Goal: Task Accomplishment & Management: Complete application form

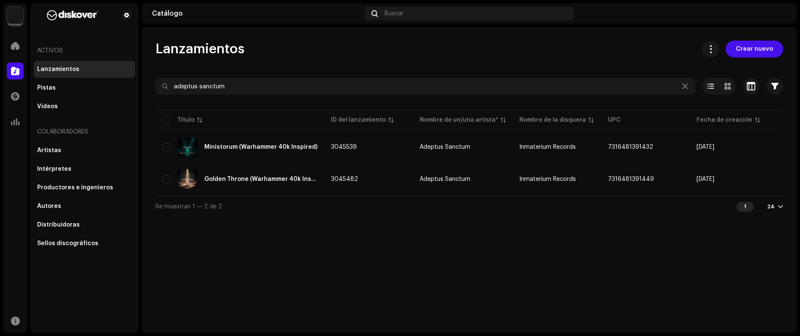
click at [602, 224] on div "Lanzamientos Crear nuevo adeptus sanctum Seleccionado 0 Opciones Filtros Estado…" at bounding box center [469, 179] width 655 height 305
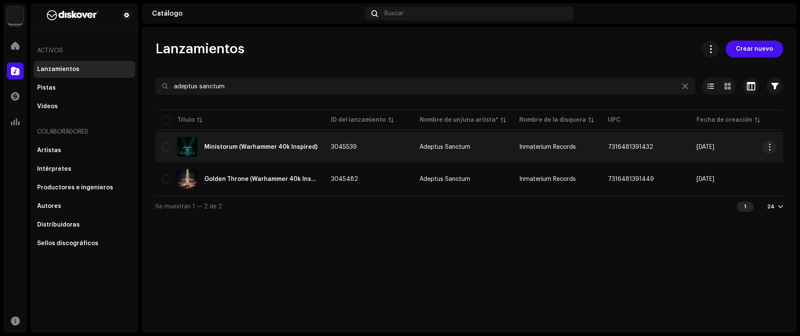
click at [526, 151] on td "Inmaterium Records" at bounding box center [556, 147] width 89 height 30
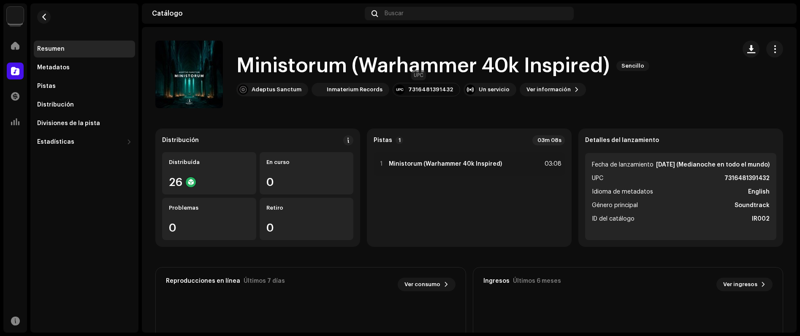
click at [428, 88] on div "7316481391432" at bounding box center [430, 89] width 45 height 7
copy div "7316481391432"
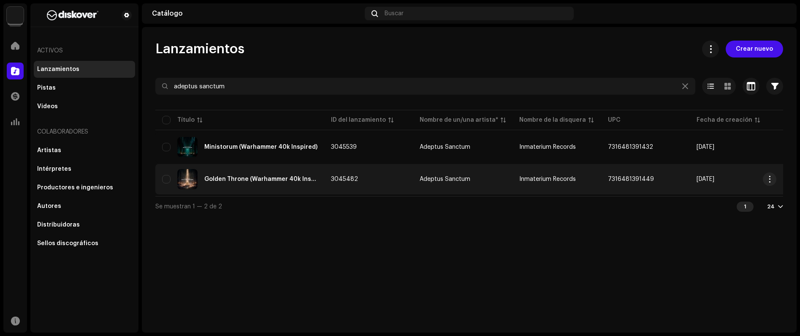
click at [269, 182] on div "Golden Throne (Warhammer 40k Inspired)" at bounding box center [239, 179] width 155 height 20
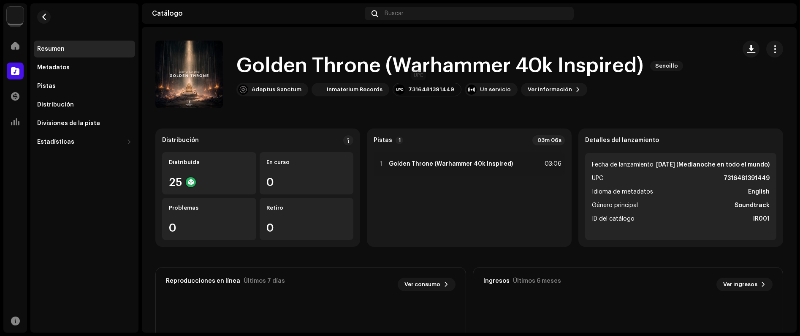
click at [428, 84] on div "7316481391449" at bounding box center [427, 90] width 69 height 14
copy div "7316481391449"
click at [58, 81] on div "Pistas" at bounding box center [84, 86] width 101 height 17
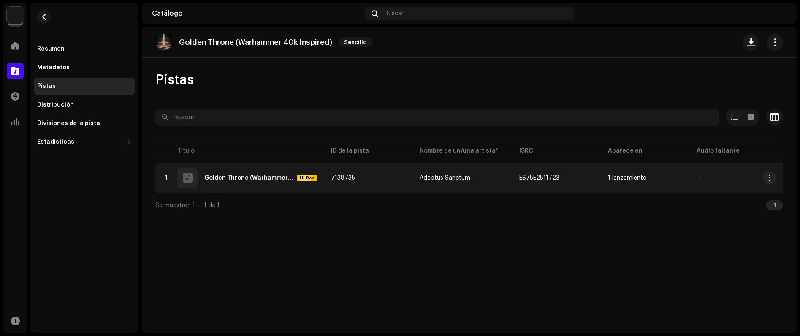
click at [155, 173] on td "1 Golden Throne (Warhammer 40k Inspired) Hi-Res" at bounding box center [239, 178] width 169 height 30
click at [167, 179] on div at bounding box center [166, 177] width 6 height 7
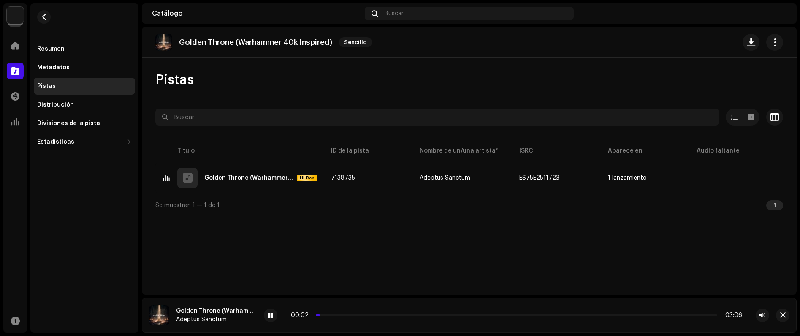
click at [345, 313] on div "00:02 03:06" at bounding box center [516, 315] width 451 height 7
click at [348, 314] on p-slider at bounding box center [516, 315] width 401 height 2
click at [426, 313] on div "00:19 03:06" at bounding box center [516, 315] width 451 height 7
click at [428, 314] on p-slider at bounding box center [516, 315] width 401 height 2
click at [67, 106] on div "Distribución" at bounding box center [55, 104] width 37 height 7
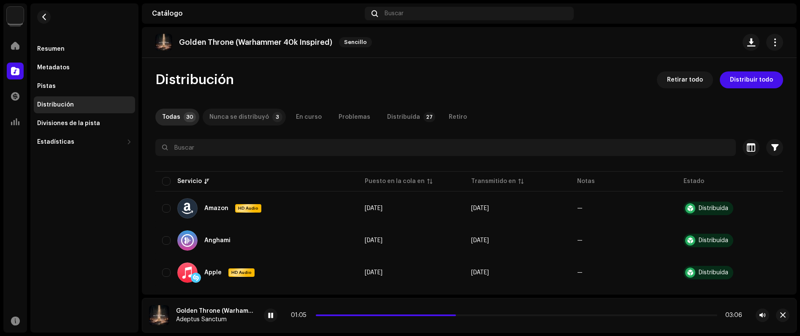
click at [249, 115] on div "Nunca se distribuyó" at bounding box center [239, 116] width 60 height 17
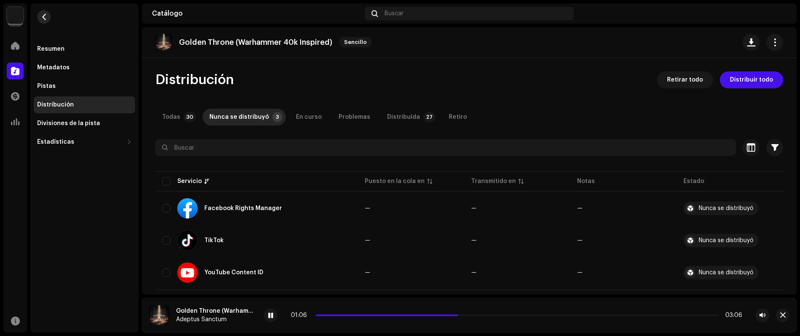
click at [46, 16] on span "button" at bounding box center [44, 17] width 6 height 7
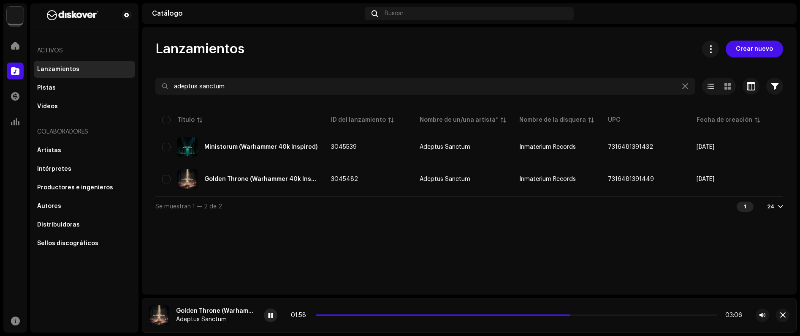
click at [268, 310] on div at bounding box center [271, 315] width 14 height 14
click at [758, 54] on span "Crear nuevo" at bounding box center [754, 49] width 37 height 17
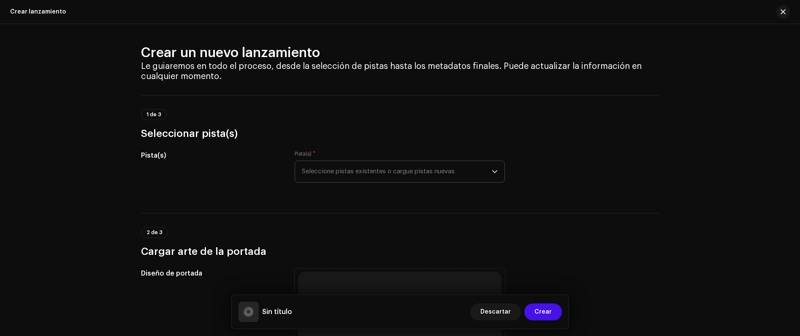
click at [327, 169] on span "Seleccione pistas existentes o cargue pistas nuevas" at bounding box center [397, 171] width 190 height 21
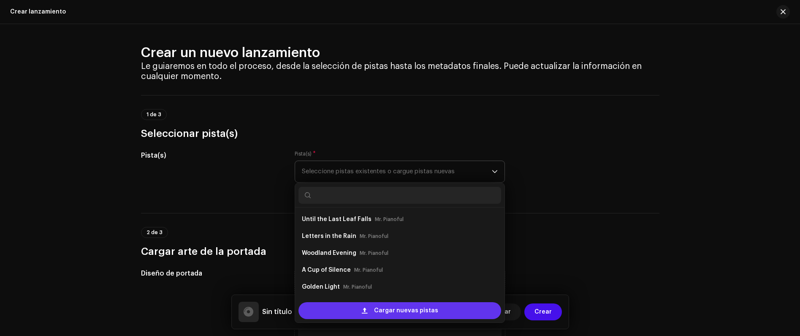
scroll to position [14, 0]
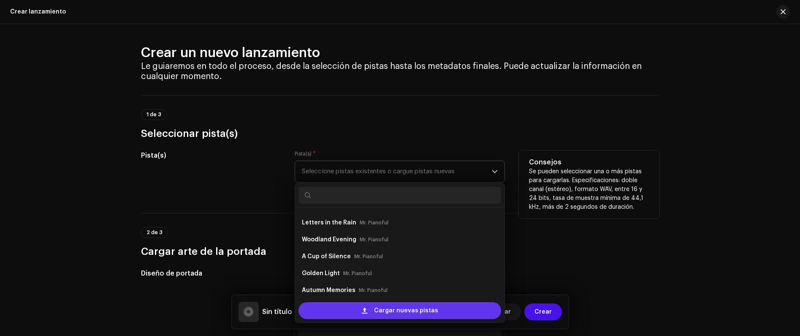
click at [402, 308] on span "Cargar nuevas pistas" at bounding box center [406, 310] width 64 height 17
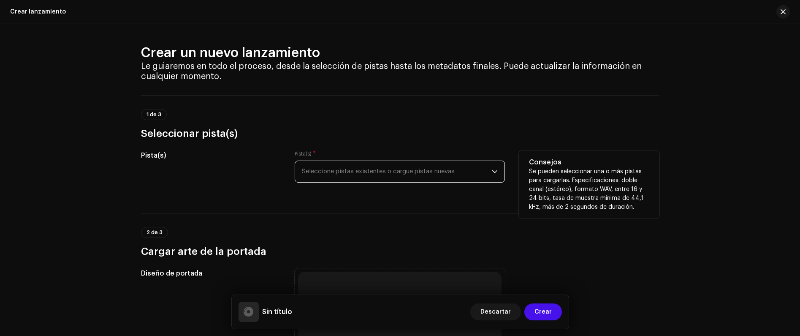
click at [399, 167] on span "Seleccione pistas existentes o cargue pistas nuevas" at bounding box center [397, 171] width 190 height 21
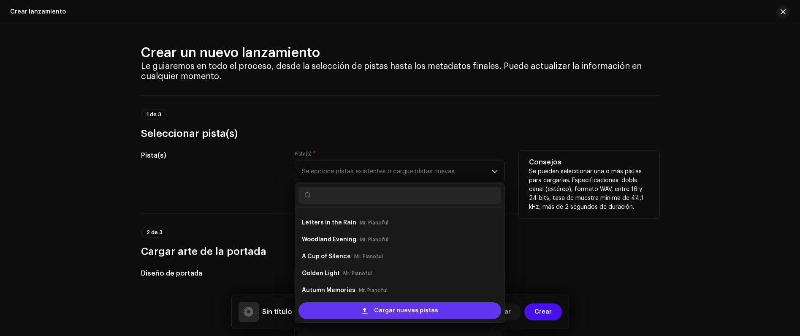
click at [385, 306] on span "Cargar nuevas pistas" at bounding box center [406, 310] width 64 height 17
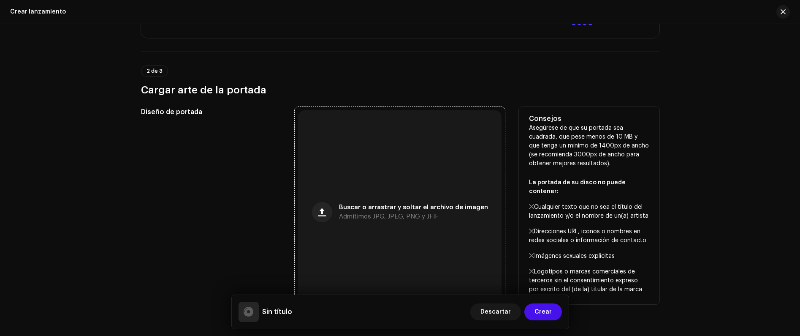
click at [368, 179] on div "Buscar o arrastrar y soltar el archivo de imagen Admitimos JPG, JPEG, PNG y JFIF" at bounding box center [399, 211] width 203 height 203
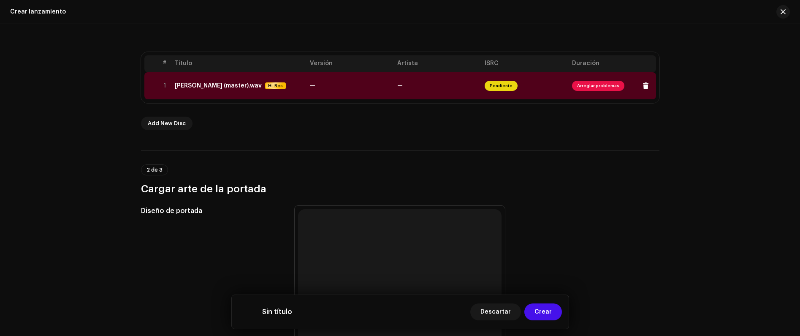
scroll to position [145, 0]
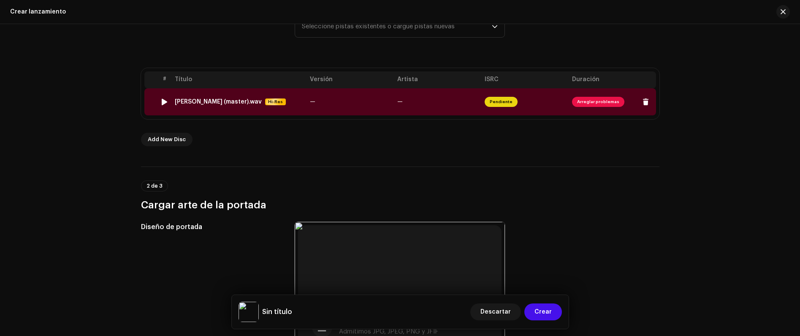
click at [313, 106] on td "—" at bounding box center [349, 101] width 87 height 27
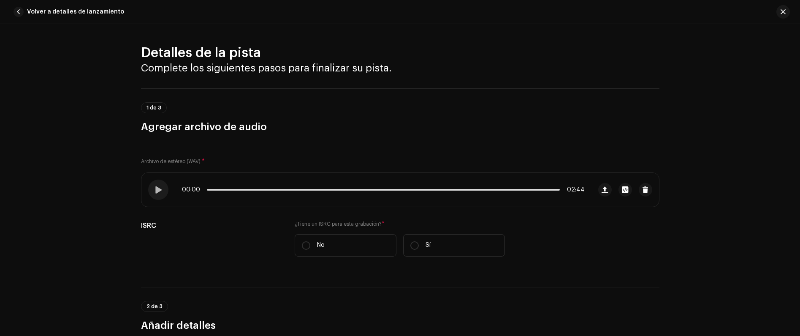
scroll to position [339, 0]
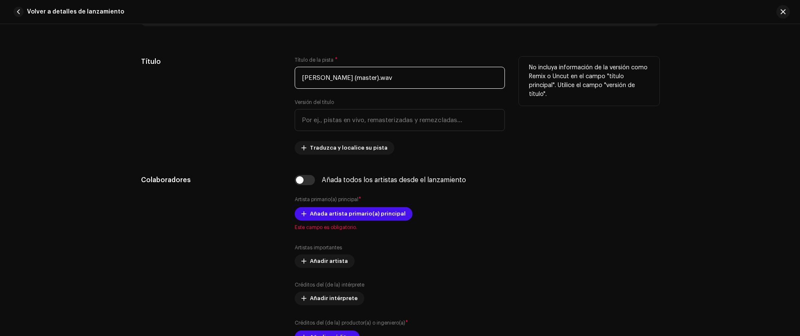
drag, startPoint x: 356, startPoint y: 81, endPoint x: 457, endPoint y: 93, distance: 102.0
click at [442, 91] on div "Título de la pista * [PERSON_NAME] (master).wav Versión del título Traduzca y l…" at bounding box center [400, 106] width 210 height 98
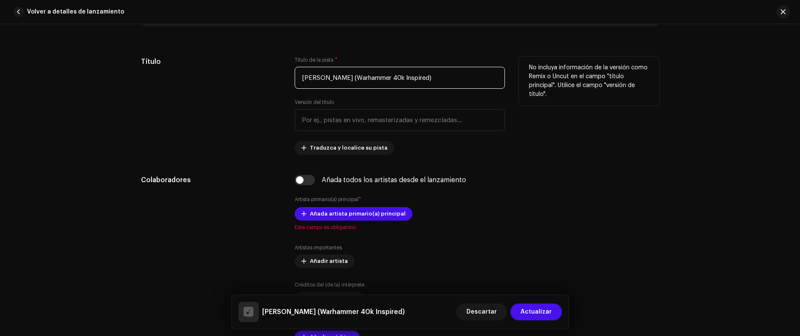
type input "[PERSON_NAME] (Warhammer 40k Inspired)"
click at [244, 148] on div "Título" at bounding box center [211, 106] width 141 height 98
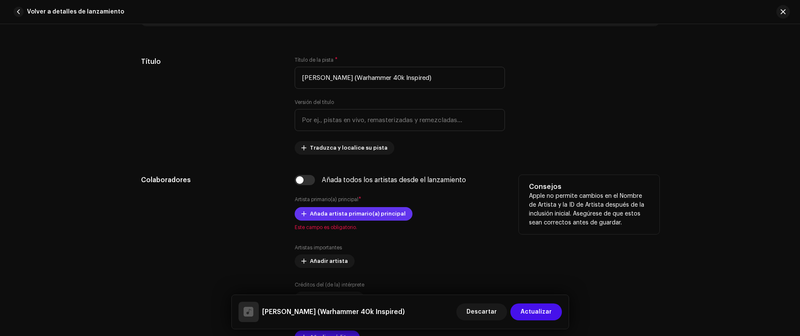
click at [330, 208] on span "Añada artista primario(a) principal" at bounding box center [358, 213] width 96 height 17
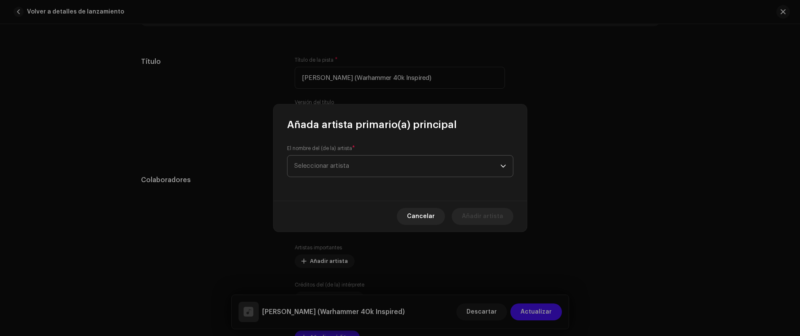
click at [340, 170] on span "Seleccionar artista" at bounding box center [397, 165] width 206 height 21
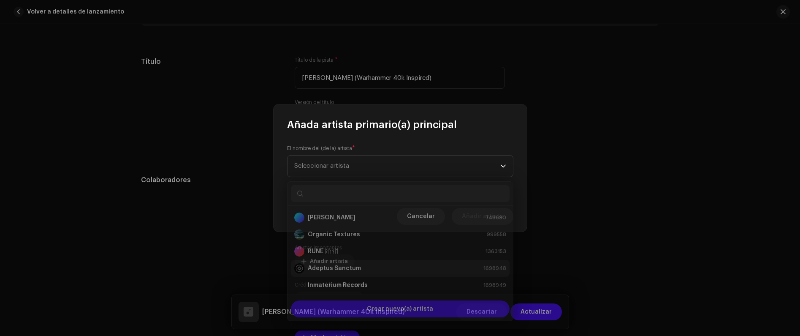
click at [341, 266] on strong "Adeptus Sanctum" at bounding box center [334, 264] width 53 height 8
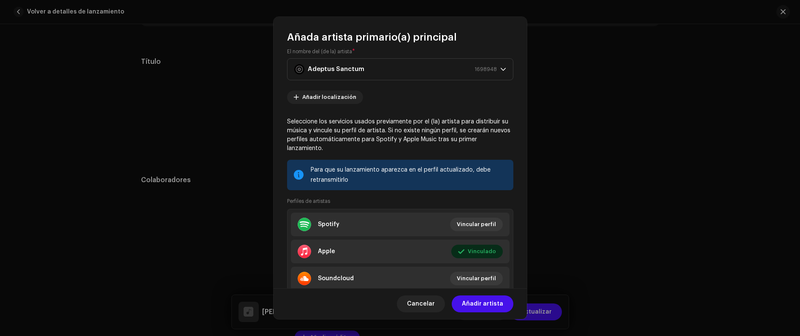
scroll to position [38, 0]
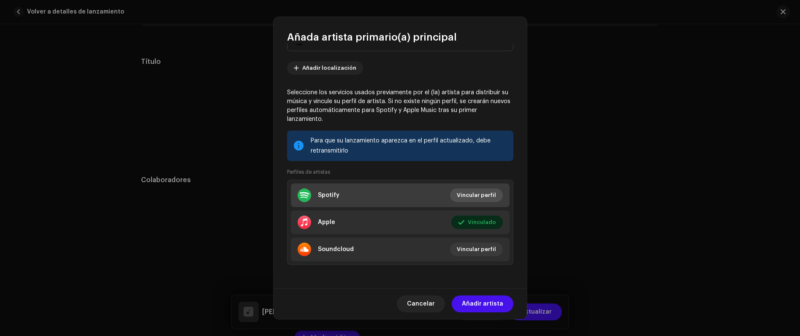
click at [458, 193] on span "Vincular perfil" at bounding box center [476, 195] width 39 height 17
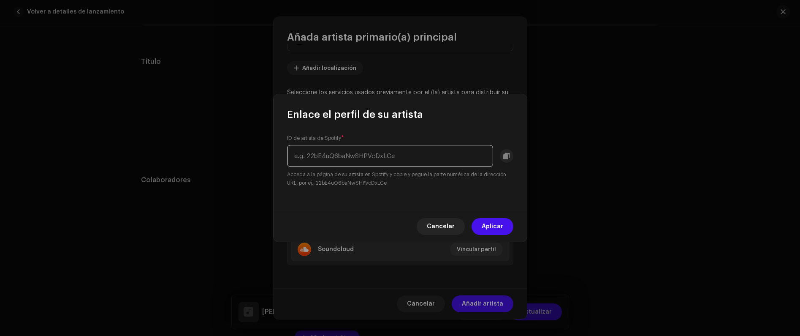
click at [331, 163] on input "text" at bounding box center [390, 156] width 206 height 22
paste input "[URL][DOMAIN_NAME]"
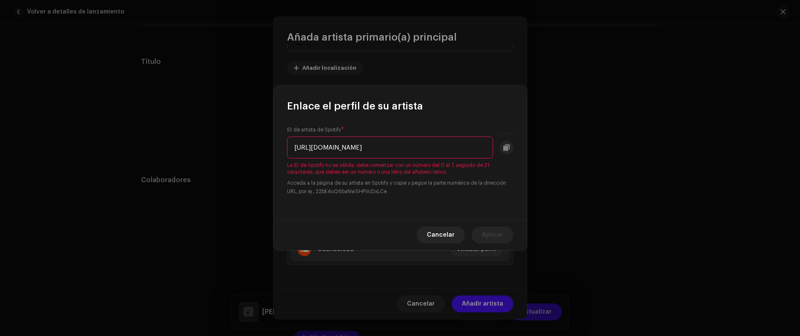
drag, startPoint x: 431, startPoint y: 148, endPoint x: 582, endPoint y: 154, distance: 150.8
click at [582, 154] on div "Enlace el perfil de su artista ID de artista de Spotify * [URL][DOMAIN_NAME] La…" at bounding box center [400, 168] width 800 height 336
drag, startPoint x: 401, startPoint y: 148, endPoint x: 290, endPoint y: 153, distance: 112.0
click at [238, 138] on div "Enlace el perfil de su artista ID de artista de Spotify * [URL][DOMAIN_NAME] La…" at bounding box center [400, 168] width 800 height 336
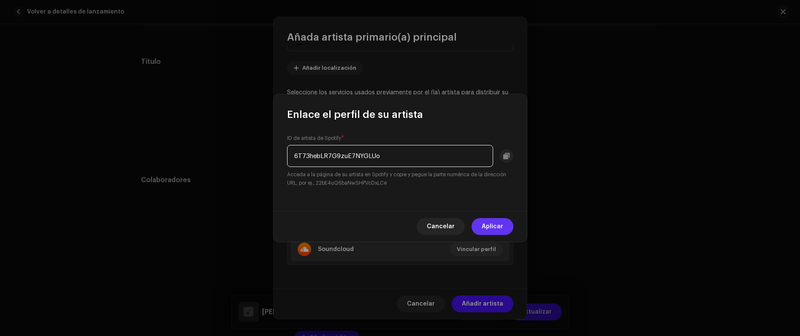
type input "6T73hebLR7G9zuE7NYGLUo"
click at [503, 226] on button "Aplicar" at bounding box center [493, 226] width 42 height 17
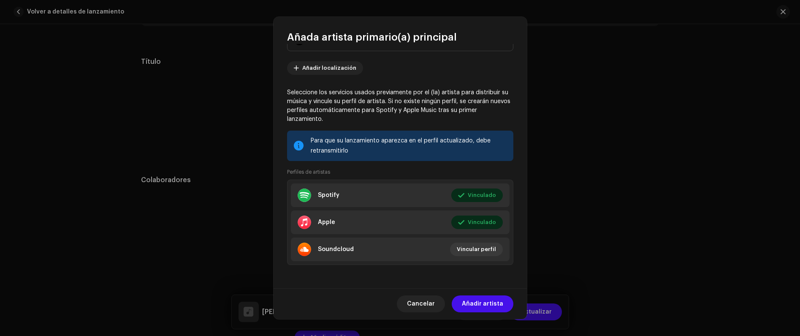
click at [482, 298] on span "Añadir artista" at bounding box center [482, 303] width 41 height 17
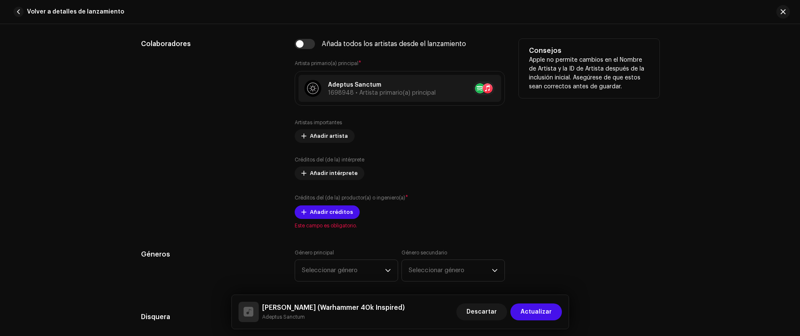
scroll to position [626, 0]
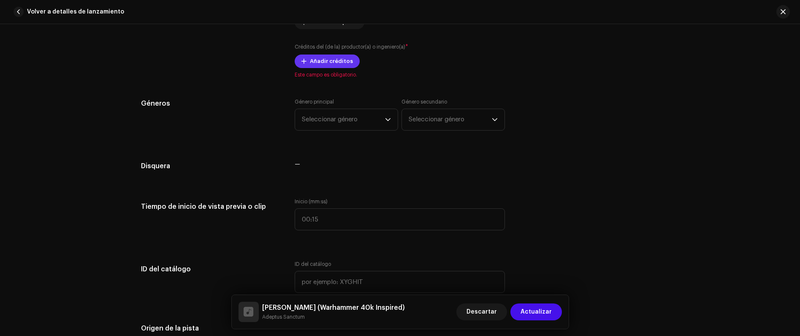
click at [311, 62] on span "Añadir créditos" at bounding box center [331, 61] width 43 height 17
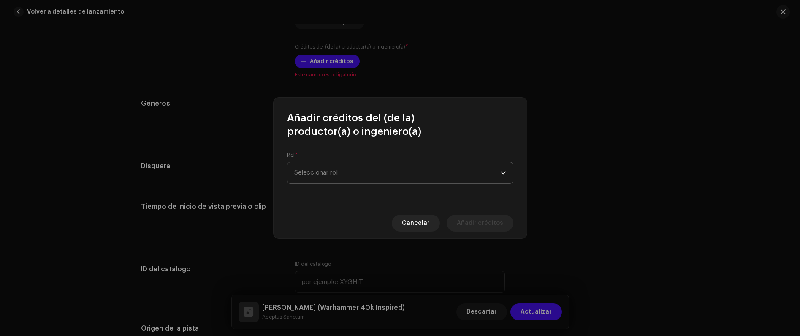
click at [331, 174] on span "Seleccionar rol" at bounding box center [397, 172] width 206 height 21
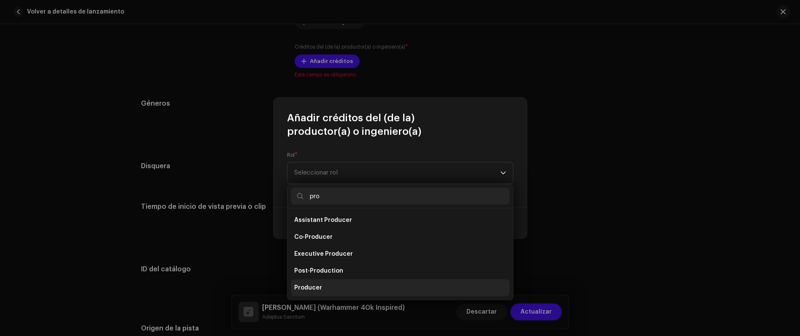
type input "pro"
click at [315, 285] on span "Producer" at bounding box center [308, 287] width 28 height 8
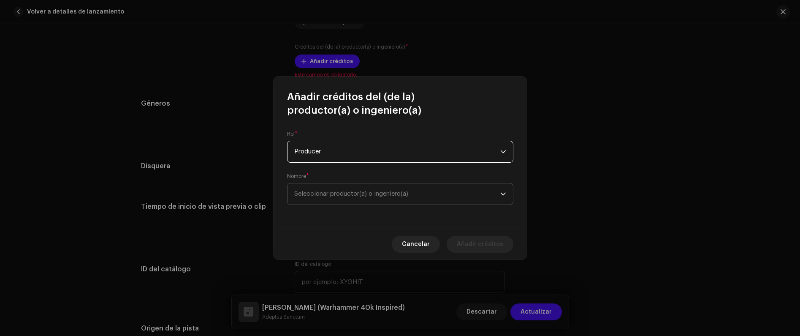
click at [329, 194] on span "Seleccionar productor(a) o ingeniero(a)" at bounding box center [351, 193] width 114 height 6
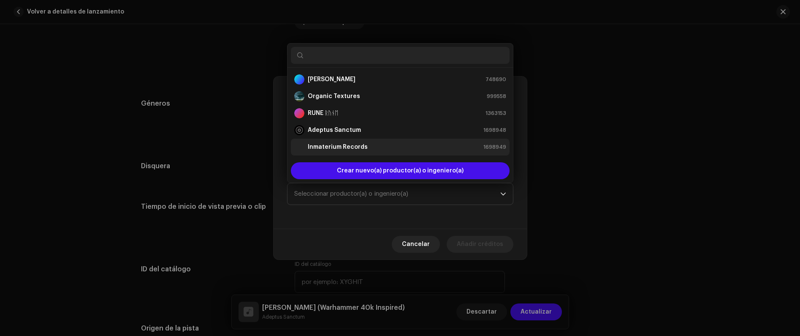
scroll to position [14, 0]
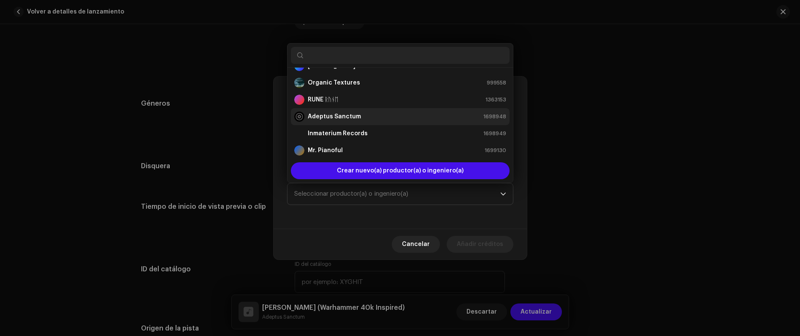
click at [327, 114] on strong "Adeptus Sanctum" at bounding box center [334, 116] width 53 height 8
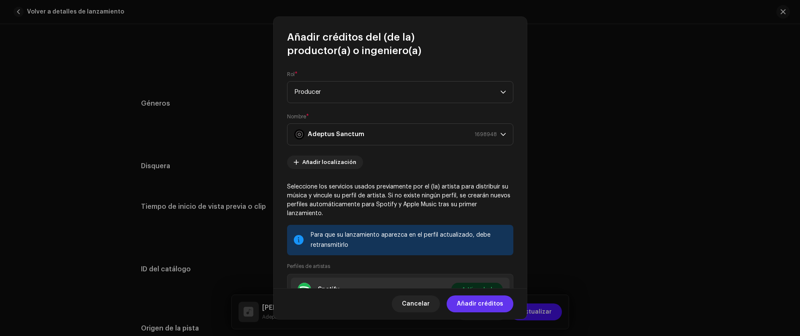
click at [485, 304] on span "Añadir créditos" at bounding box center [480, 303] width 46 height 17
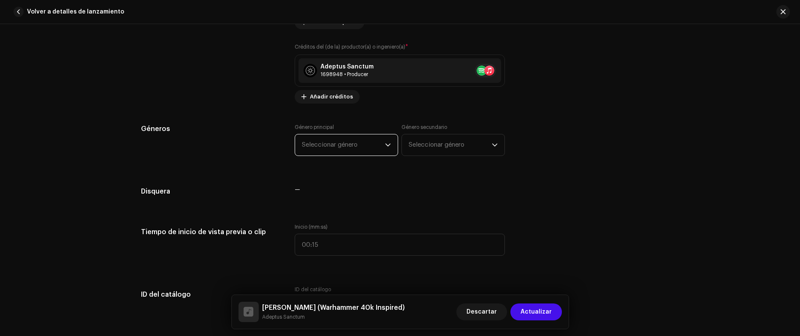
click at [337, 145] on span "Seleccionar género" at bounding box center [343, 144] width 83 height 21
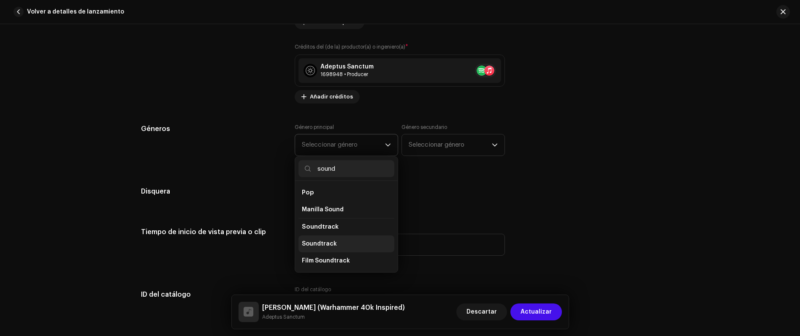
type input "sound"
click at [324, 238] on li "Soundtrack" at bounding box center [346, 243] width 96 height 17
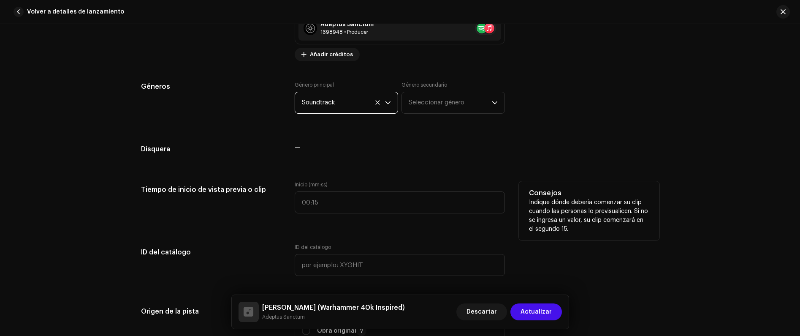
scroll to position [684, 0]
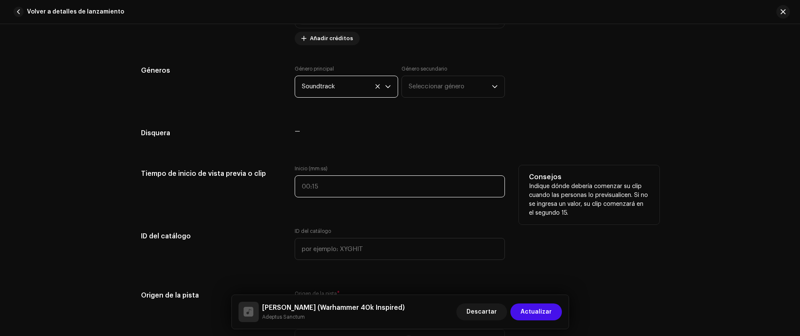
type input ":"
click at [329, 187] on input ":" at bounding box center [400, 186] width 210 height 22
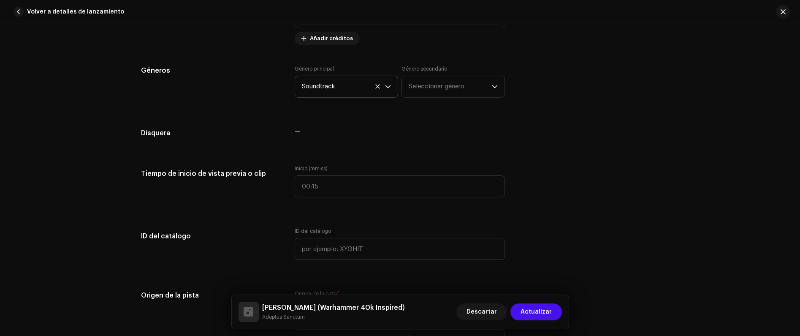
click at [641, 159] on div "Detalles de la pista Complete los siguientes pasos para finalizar su pista. 1 d…" at bounding box center [399, 263] width 545 height 1807
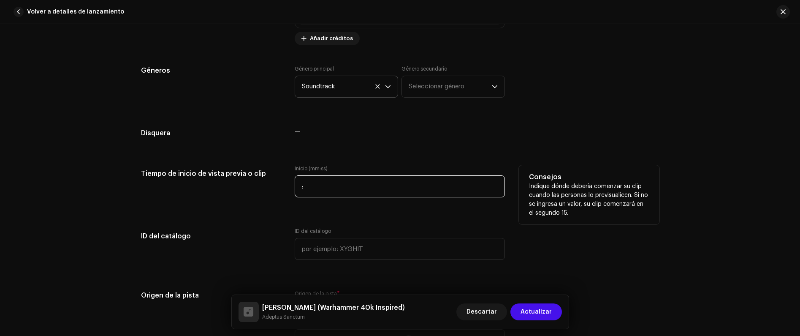
click at [336, 191] on input ":" at bounding box center [400, 186] width 210 height 22
type input "01:30"
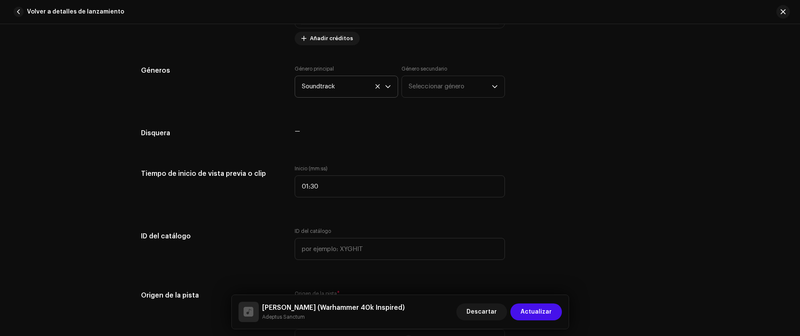
click at [115, 160] on div "Detalles de la pista Complete los siguientes pasos para finalizar su pista. 1 d…" at bounding box center [400, 180] width 800 height 312
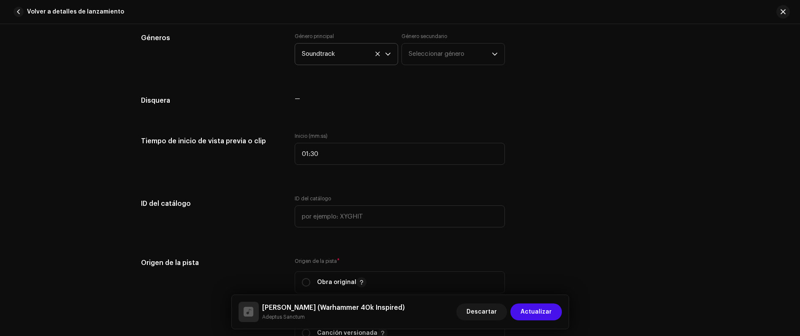
scroll to position [745, 0]
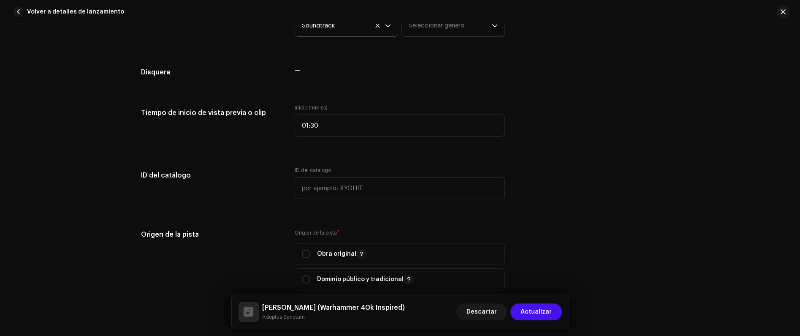
click at [338, 222] on div "Detalles de la pista Complete los siguientes pasos para finalizar su pista. 1 d…" at bounding box center [399, 202] width 545 height 1807
click at [344, 193] on input "text" at bounding box center [400, 188] width 210 height 22
type input "IR009"
click at [312, 258] on div "Obra original" at bounding box center [334, 254] width 65 height 10
radio input "true"
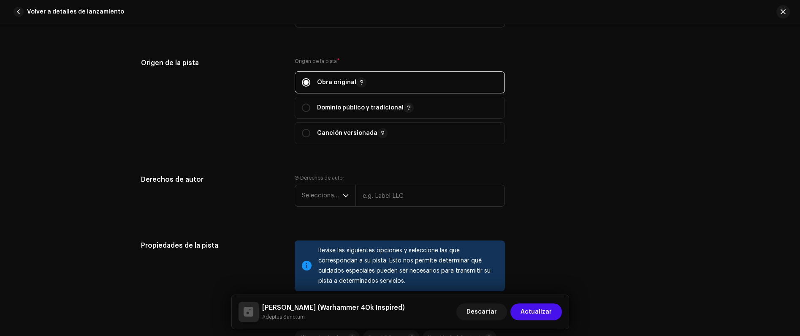
scroll to position [917, 0]
click at [313, 196] on span "Seleccionar año" at bounding box center [322, 194] width 41 height 21
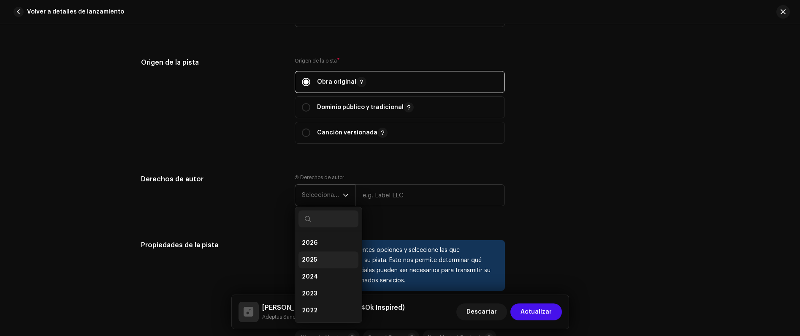
click at [319, 260] on li "2025" at bounding box center [328, 259] width 60 height 17
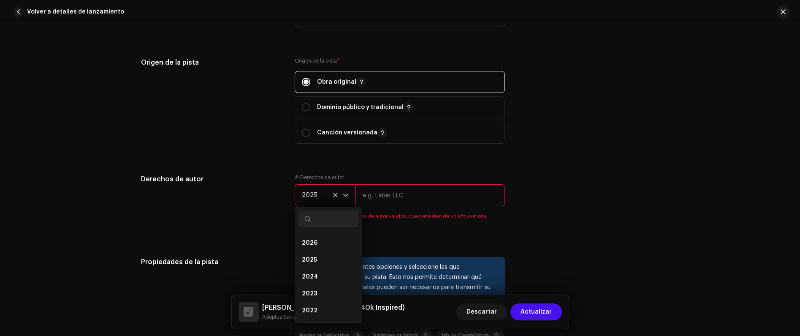
click at [375, 202] on input "text" at bounding box center [429, 195] width 149 height 22
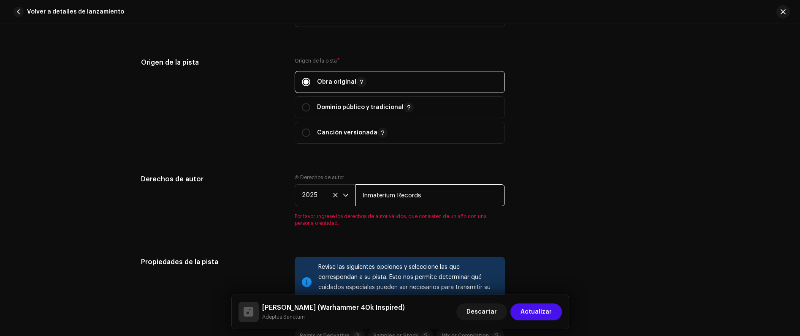
type input "Inmaterium Records"
click at [191, 201] on div "Derechos de autor" at bounding box center [211, 205] width 141 height 62
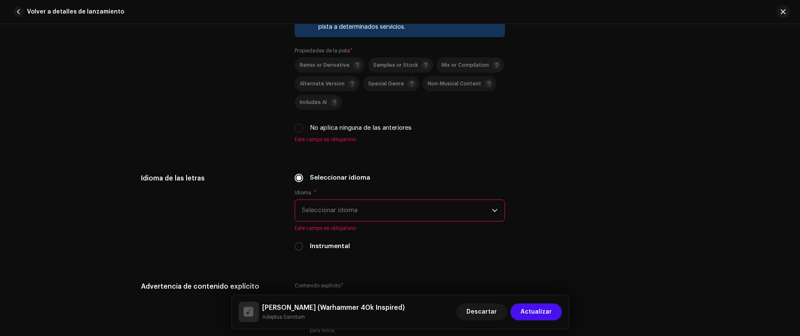
scroll to position [1174, 0]
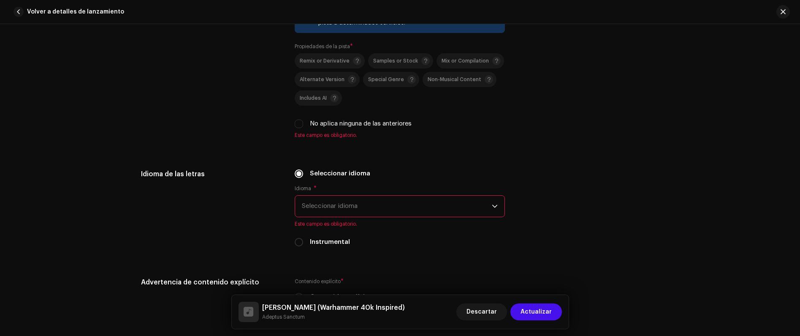
click at [312, 130] on div "Revise las siguientes opciones y seleccione las que correspondan a su pista. Es…" at bounding box center [400, 60] width 210 height 156
click at [301, 122] on input "No aplica ninguna de las anteriores" at bounding box center [299, 123] width 8 height 8
checkbox input "true"
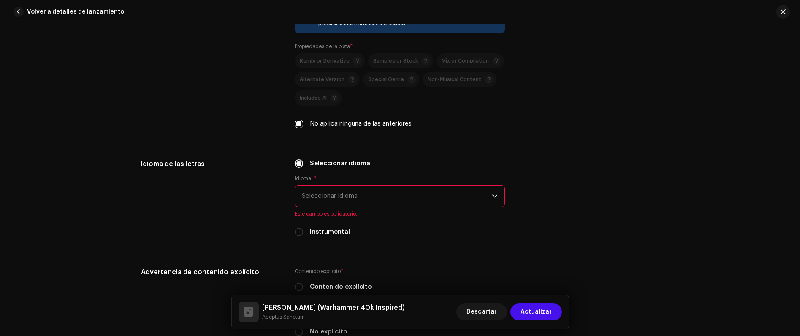
click at [310, 230] on label "Instrumental" at bounding box center [330, 231] width 40 height 9
click at [303, 230] on input "Instrumental" at bounding box center [299, 232] width 8 height 8
radio input "true"
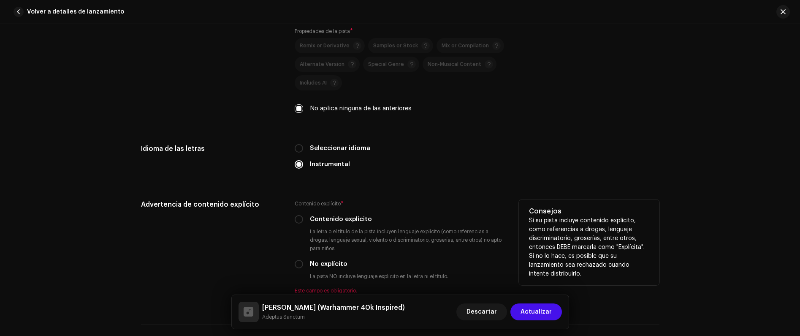
scroll to position [1254, 0]
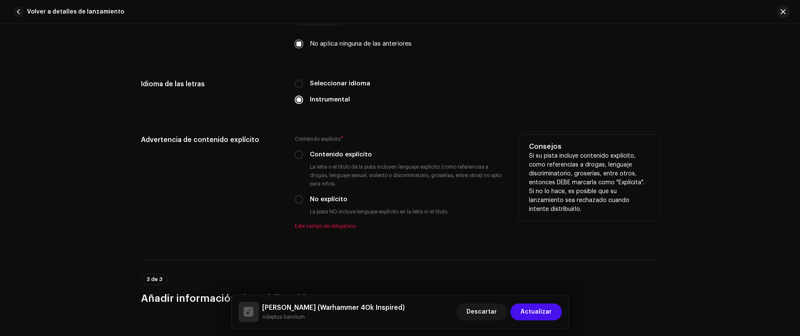
click at [320, 157] on label "Contenido explícito" at bounding box center [341, 154] width 62 height 9
click at [303, 157] on input "Contenido explícito" at bounding box center [299, 154] width 8 height 8
radio input "true"
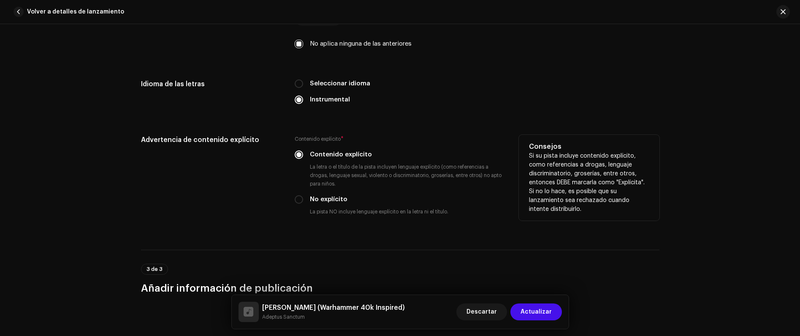
click at [312, 190] on div "Contenido explícito * Contenido explícito La letra o el título de la pista incl…" at bounding box center [400, 177] width 210 height 84
click at [307, 198] on div "No explícito" at bounding box center [400, 199] width 210 height 9
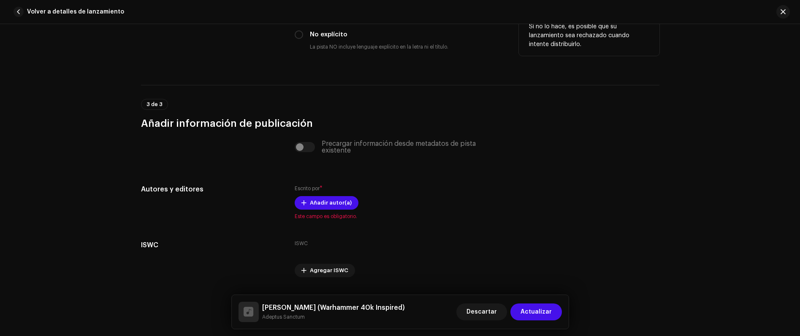
scroll to position [1417, 0]
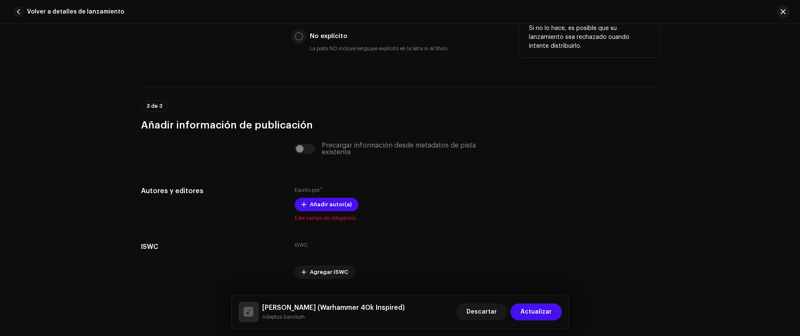
click at [295, 39] on input "No explícito" at bounding box center [299, 36] width 8 height 8
radio input "true"
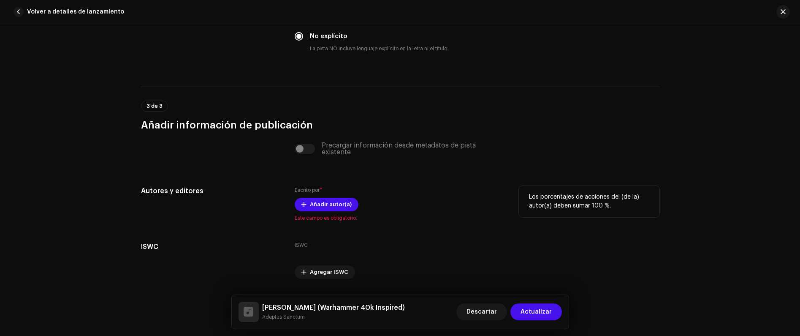
click at [317, 195] on div "Escrito por * Añadir autor(a) Este campo es obligatorio." at bounding box center [400, 203] width 210 height 35
click at [318, 199] on span "Añadir autor(a)" at bounding box center [331, 204] width 42 height 17
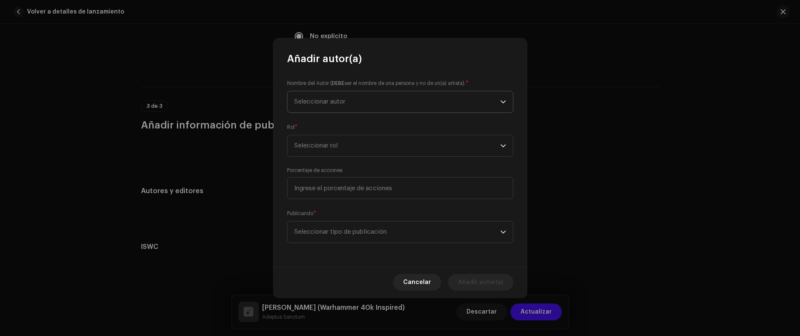
click at [339, 111] on span "Seleccionar autor" at bounding box center [397, 101] width 206 height 21
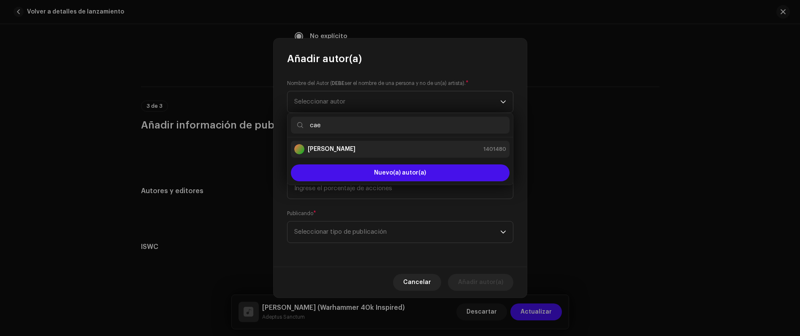
type input "cae"
click at [341, 151] on strong "[PERSON_NAME]" at bounding box center [332, 149] width 48 height 8
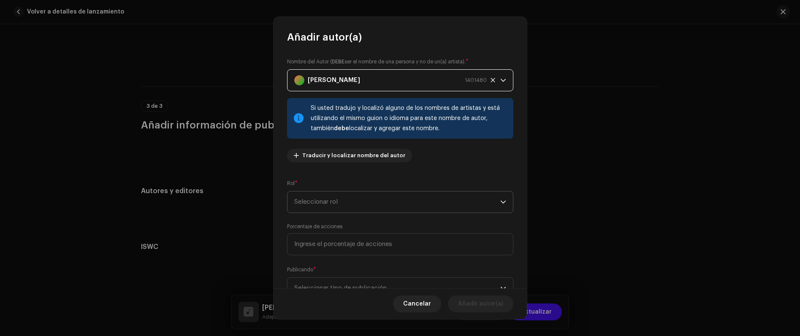
click at [325, 203] on span "Seleccionar rol" at bounding box center [397, 201] width 206 height 21
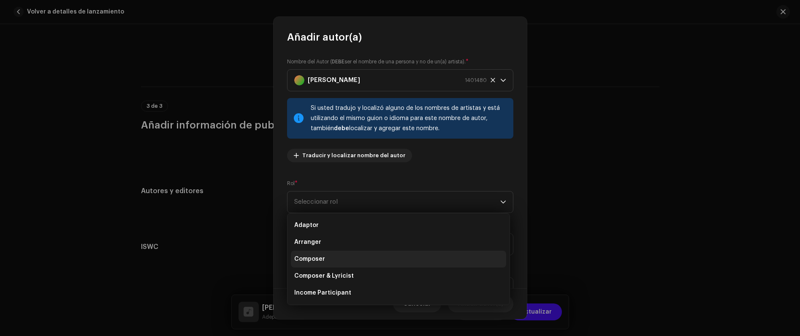
click at [325, 262] on li "Composer" at bounding box center [398, 258] width 215 height 17
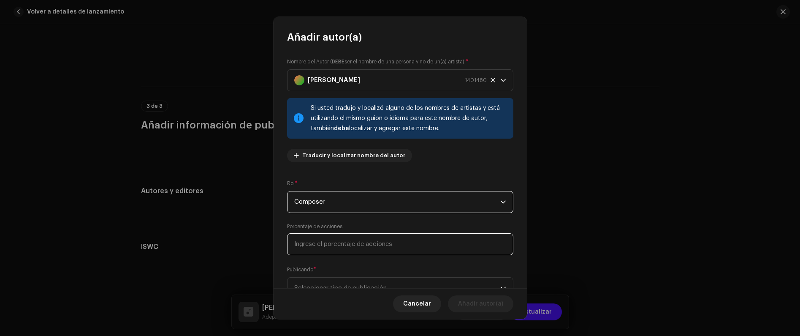
click at [339, 238] on input at bounding box center [400, 244] width 226 height 22
type input "100,00"
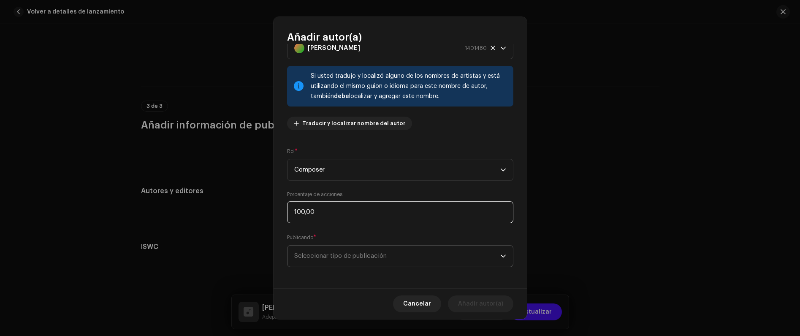
scroll to position [34, 0]
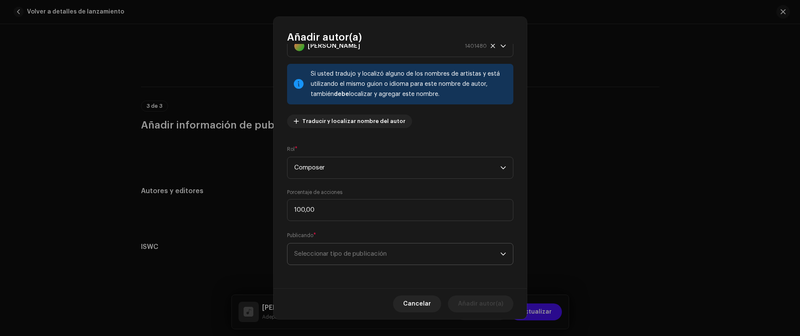
click at [337, 252] on span "Seleccionar tipo de publicación" at bounding box center [397, 253] width 206 height 21
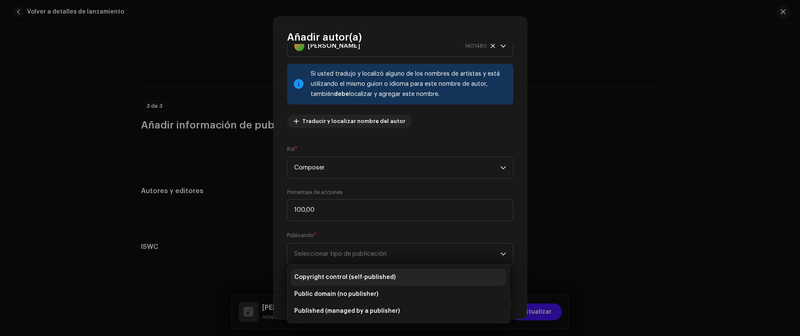
click at [339, 282] on li "Copyright control (self-published)" at bounding box center [398, 276] width 215 height 17
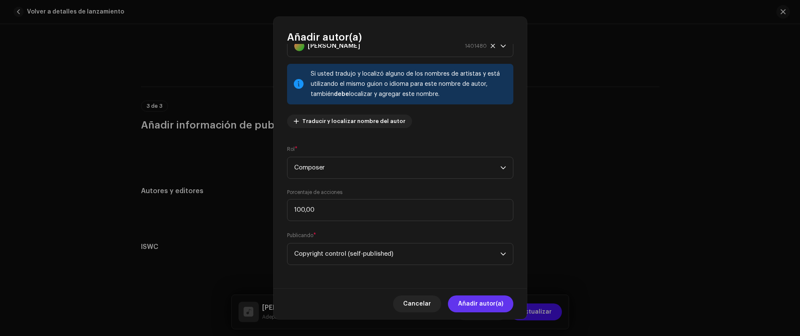
click at [484, 303] on span "Añadir autor(a)" at bounding box center [480, 303] width 45 height 17
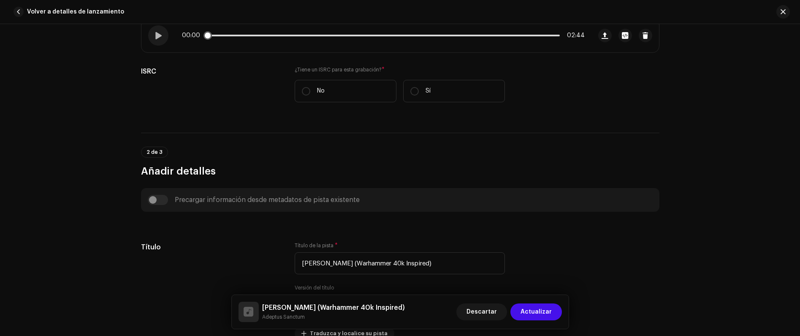
scroll to position [0, 0]
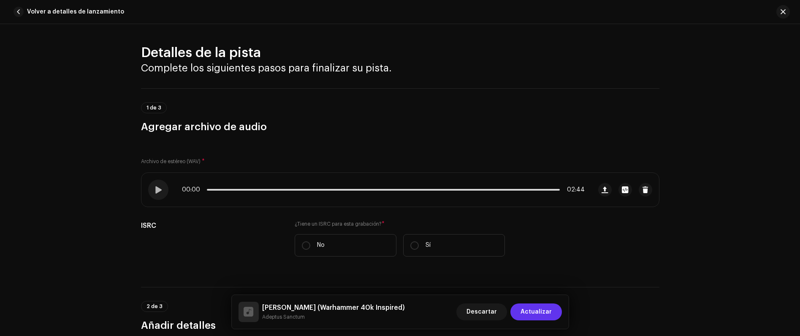
click at [551, 309] on span "Actualizar" at bounding box center [535, 311] width 31 height 17
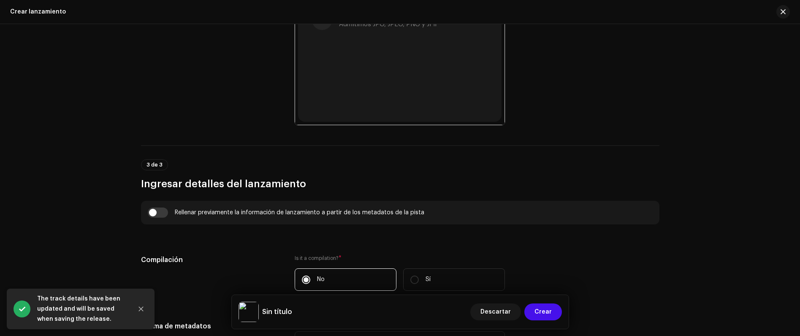
scroll to position [607, 0]
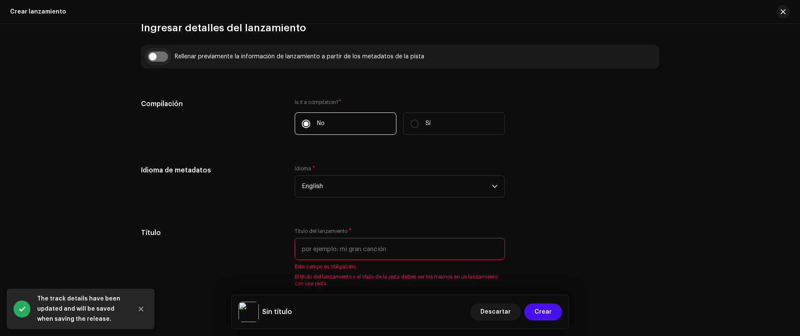
click at [159, 58] on input "checkbox" at bounding box center [158, 56] width 20 height 10
checkbox input "true"
type input "[PERSON_NAME] (Warhammer 40k Inspired)"
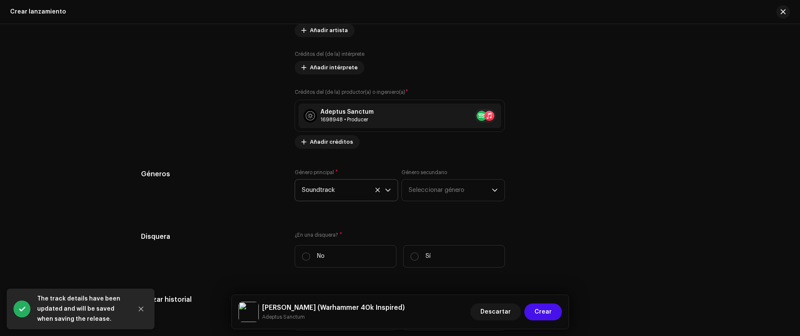
scroll to position [1195, 0]
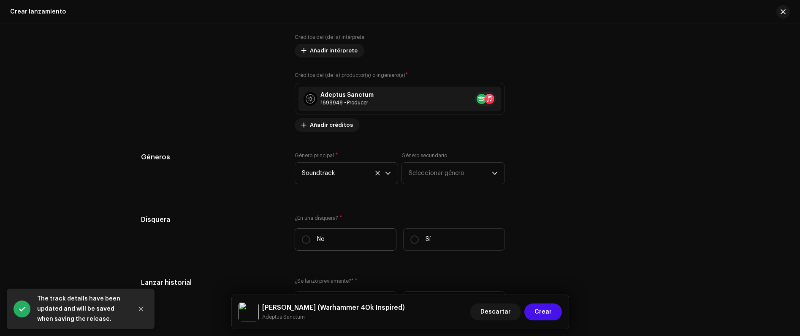
click at [325, 238] on label "No" at bounding box center [346, 239] width 102 height 22
click at [310, 238] on input "No" at bounding box center [306, 239] width 8 height 8
radio input "true"
click at [446, 240] on label "Sí" at bounding box center [454, 239] width 102 height 22
click at [419, 240] on input "Sí" at bounding box center [414, 239] width 8 height 8
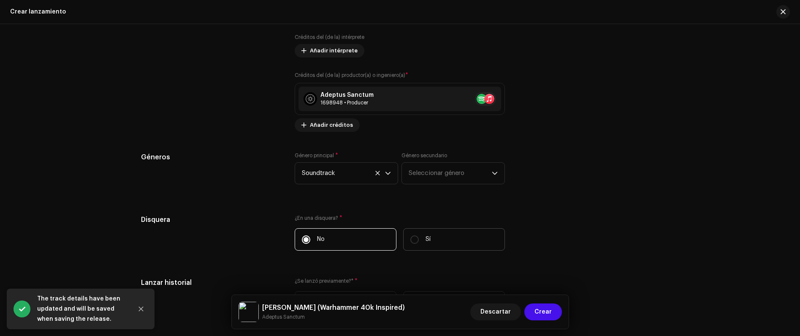
radio input "true"
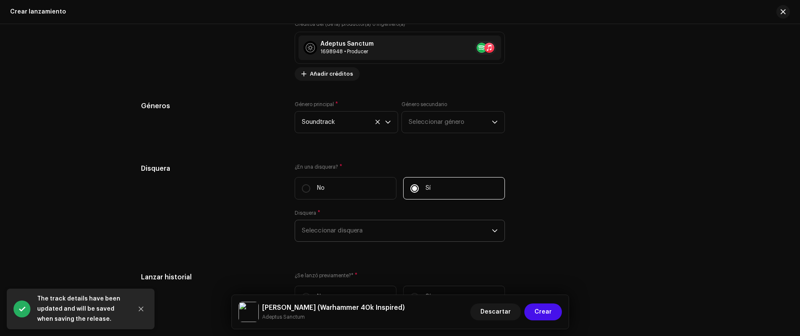
scroll to position [1263, 0]
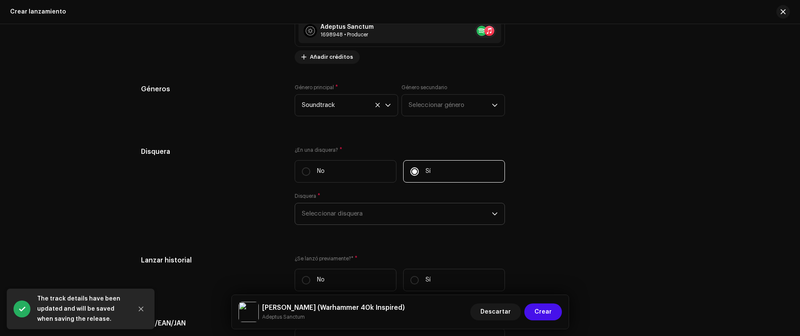
click at [345, 208] on span "Seleccionar disquera" at bounding box center [397, 213] width 190 height 21
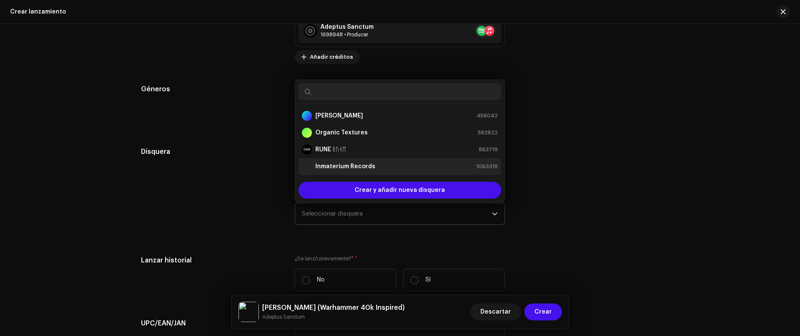
click at [331, 165] on strong "Inmaterium Records" at bounding box center [345, 166] width 60 height 8
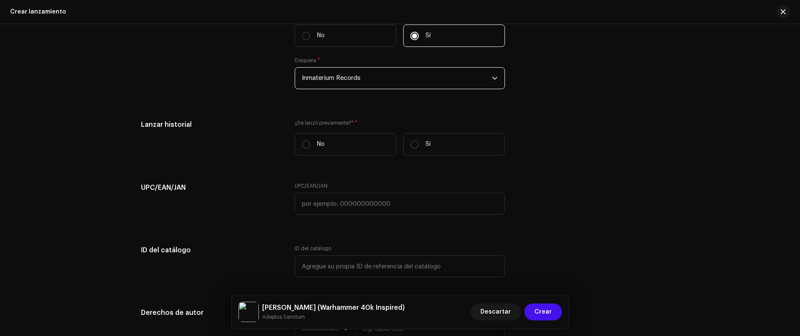
scroll to position [1425, 0]
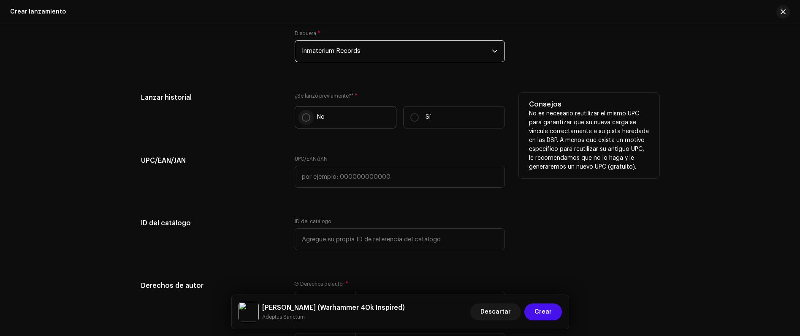
click at [306, 117] on input "No" at bounding box center [306, 117] width 8 height 8
radio input "true"
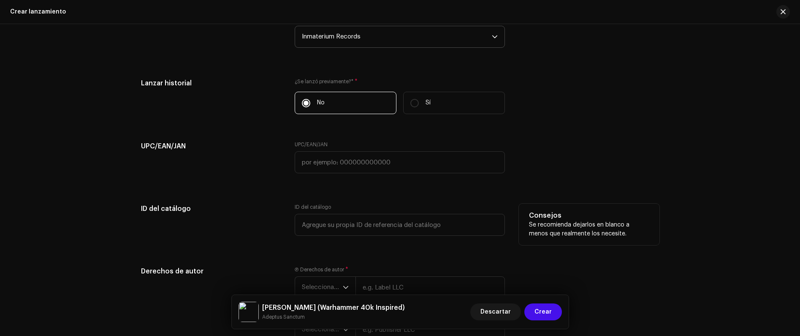
scroll to position [1491, 0]
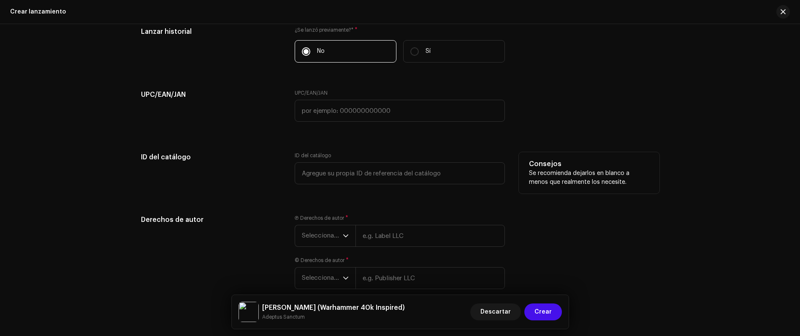
click at [338, 192] on div "ID del catálogo" at bounding box center [400, 173] width 210 height 42
click at [370, 180] on input "text" at bounding box center [400, 173] width 210 height 22
type input "IR009"
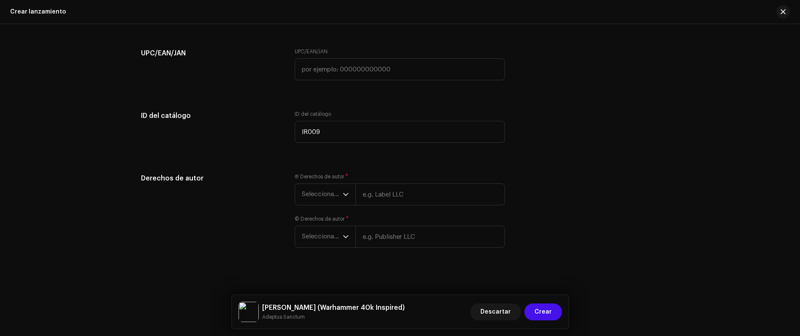
scroll to position [1535, 0]
click at [388, 194] on input "text" at bounding box center [429, 191] width 149 height 22
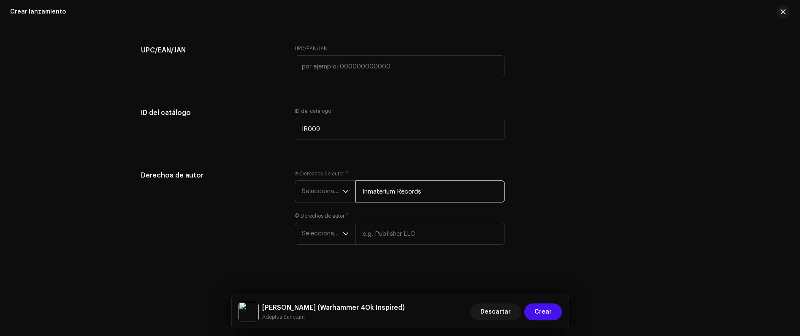
type input "Inmaterium Records"
click at [346, 185] on div "dropdown trigger" at bounding box center [346, 191] width 6 height 21
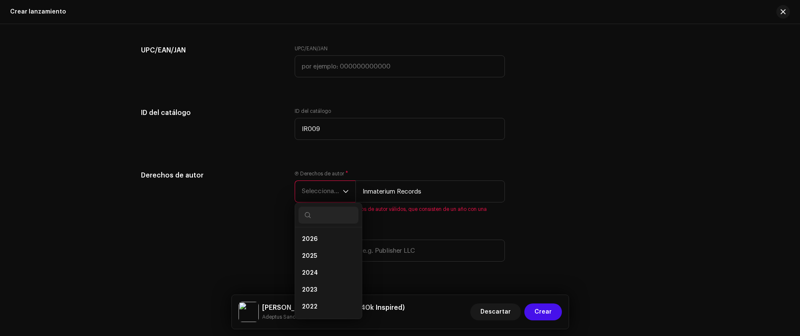
click at [328, 196] on span "Seleccionar año" at bounding box center [322, 191] width 41 height 21
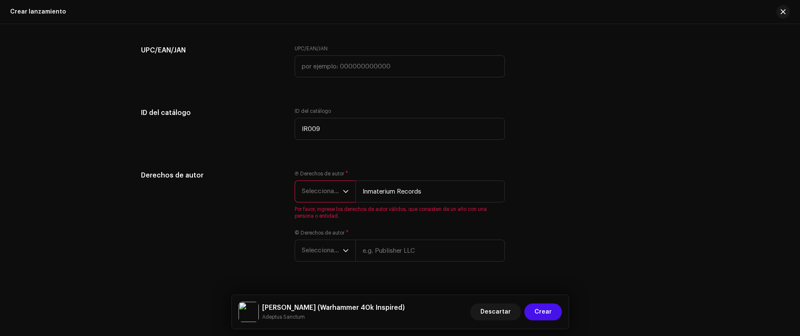
click at [320, 197] on span "Seleccionar año" at bounding box center [322, 191] width 41 height 21
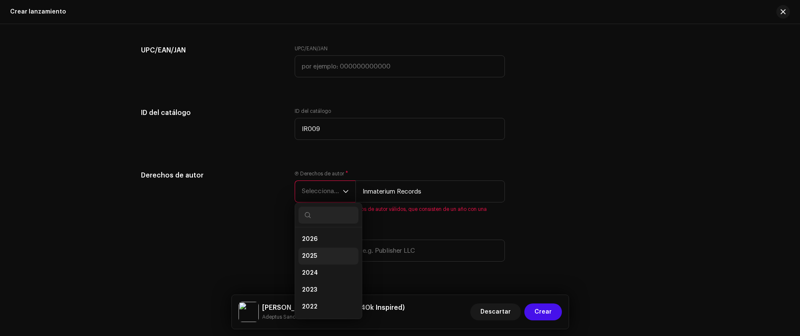
click at [317, 250] on li "2025" at bounding box center [328, 255] width 60 height 17
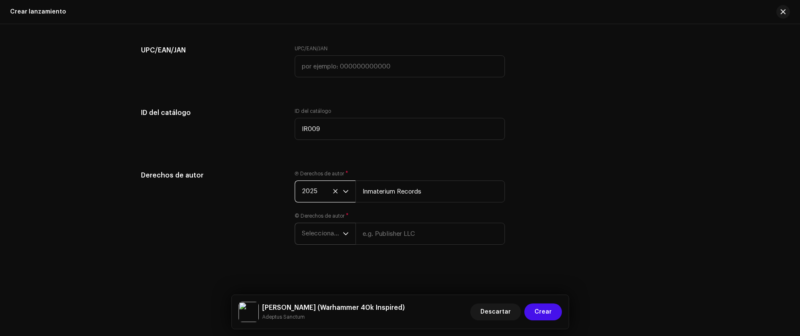
click at [318, 237] on span "Seleccionar año" at bounding box center [322, 233] width 41 height 21
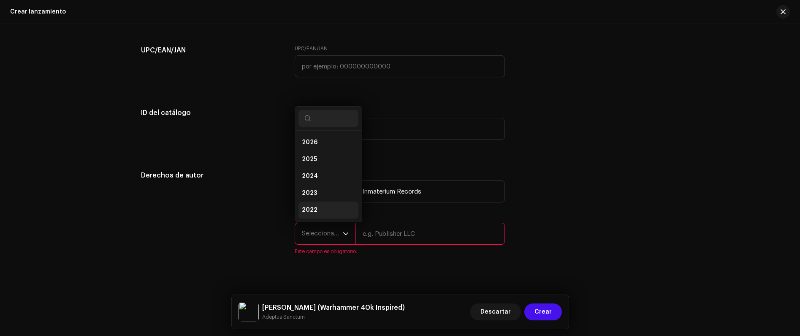
scroll to position [14, 0]
click at [316, 152] on li "2025" at bounding box center [328, 145] width 60 height 17
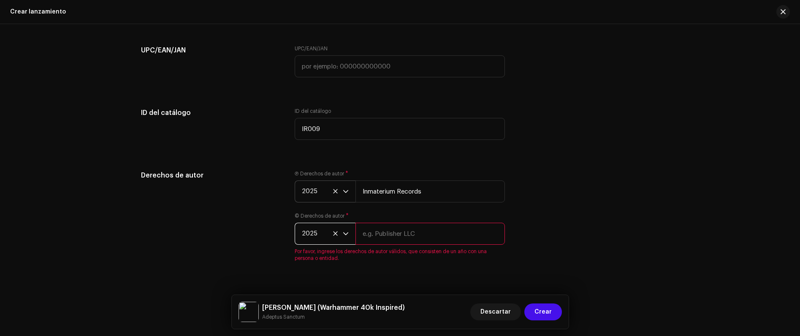
click at [379, 229] on input "text" at bounding box center [429, 233] width 149 height 22
type input "Adeptus Sanctum"
click at [214, 223] on div "Derechos de autor" at bounding box center [211, 220] width 141 height 101
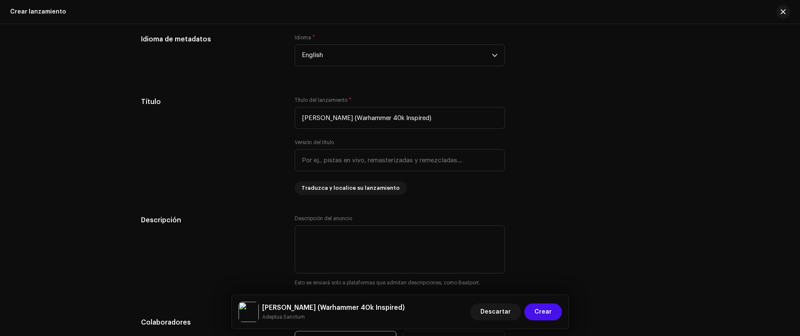
scroll to position [357, 0]
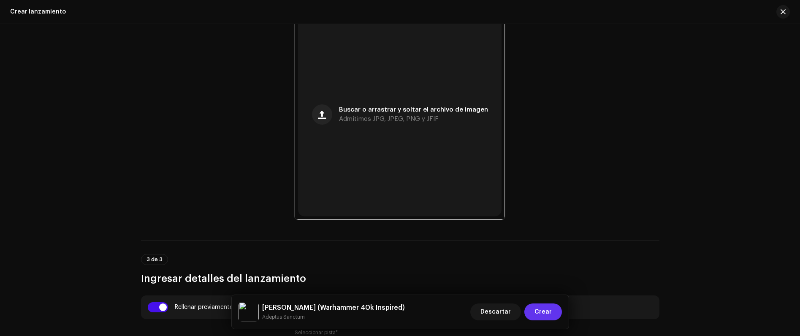
click at [551, 310] on span "Crear" at bounding box center [542, 311] width 17 height 17
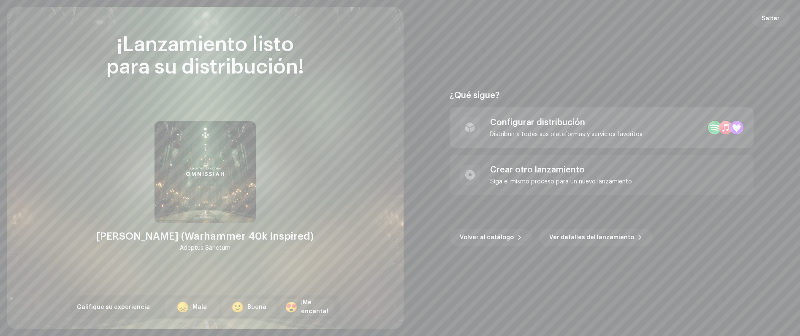
click at [532, 125] on div "Configurar distribución" at bounding box center [566, 122] width 152 height 10
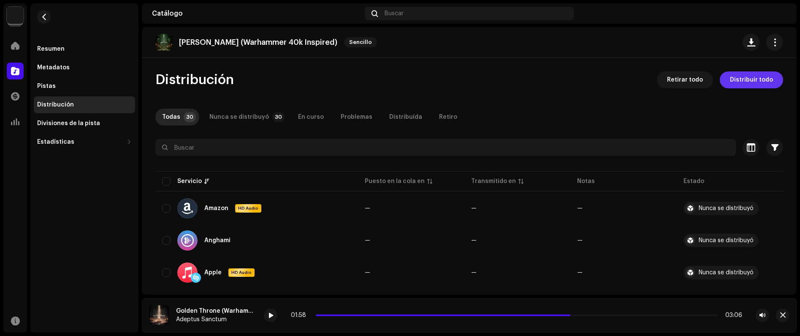
click at [744, 75] on span "Distribuir todo" at bounding box center [751, 79] width 43 height 17
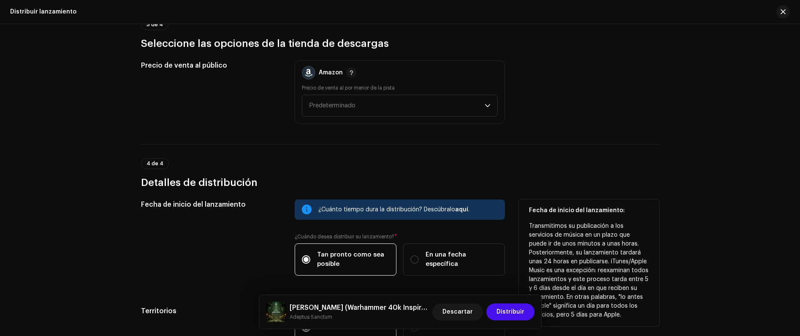
scroll to position [1002, 0]
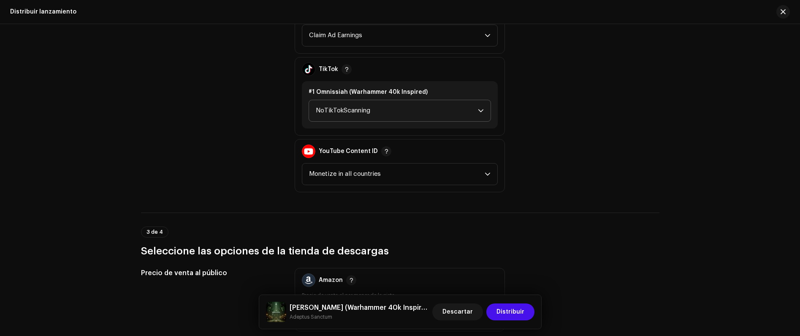
click at [369, 119] on span "NoTikTokScanning" at bounding box center [397, 110] width 162 height 21
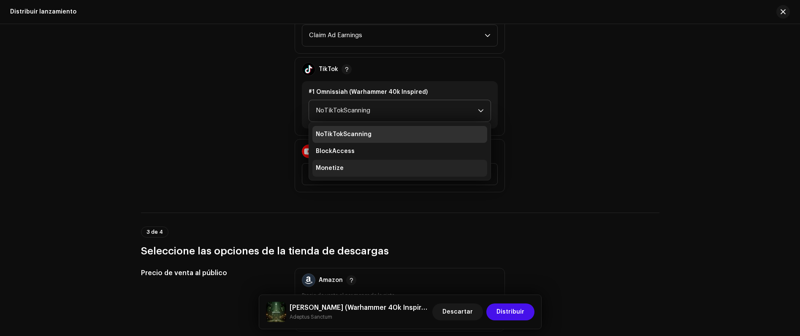
click at [336, 167] on span "Monetize" at bounding box center [330, 168] width 28 height 8
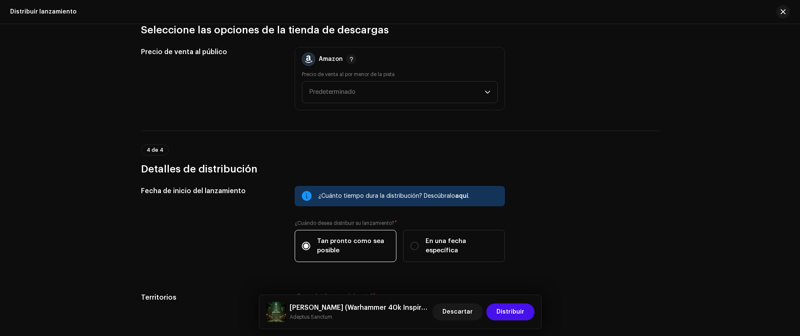
scroll to position [1304, 0]
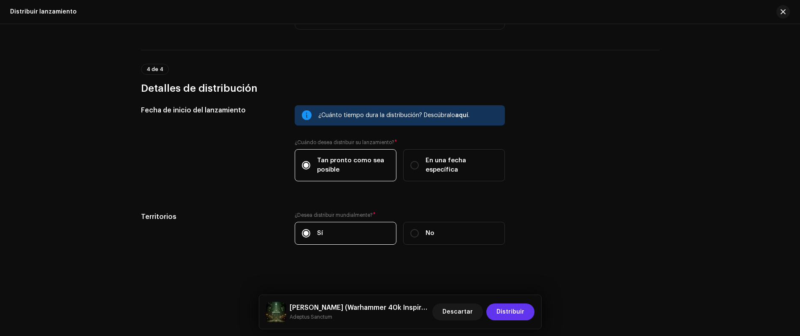
click at [512, 307] on span "Distribuir" at bounding box center [510, 311] width 28 height 17
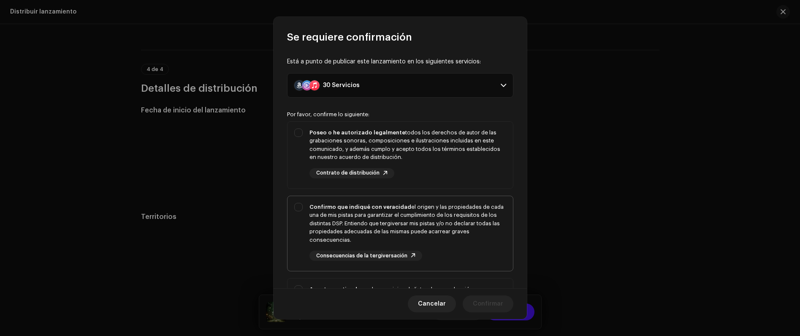
click at [389, 233] on div "Confirmo que indiqué con veracidad el origen y las propiedades de cada una de m…" at bounding box center [407, 223] width 197 height 41
checkbox input "true"
click at [383, 152] on div "Poseo o he autorizado legalmente todos los derechos de autor de las grabaciones…" at bounding box center [407, 144] width 197 height 33
checkbox input "true"
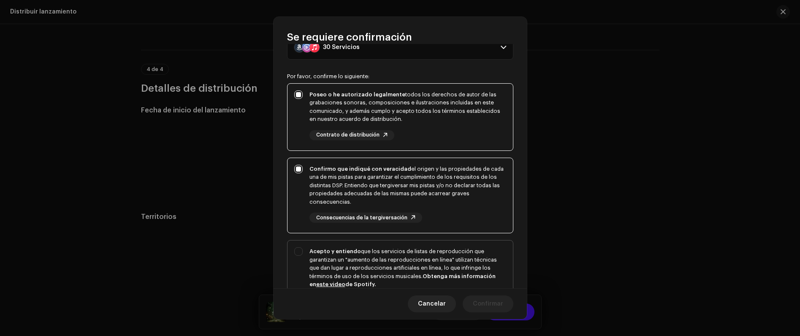
scroll to position [146, 0]
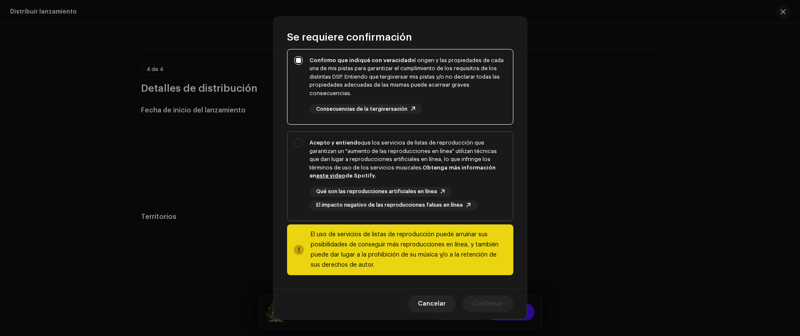
click at [396, 176] on div "Acepto y entiendo que los servicios de listas de reproducción que garantizan un…" at bounding box center [407, 158] width 197 height 41
checkbox input "true"
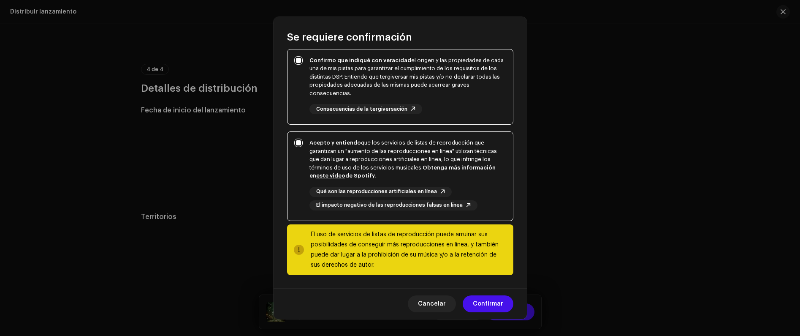
click at [503, 315] on div "Cancelar Confirmar" at bounding box center [400, 303] width 253 height 31
click at [500, 307] on span "Confirmar" at bounding box center [488, 303] width 30 height 17
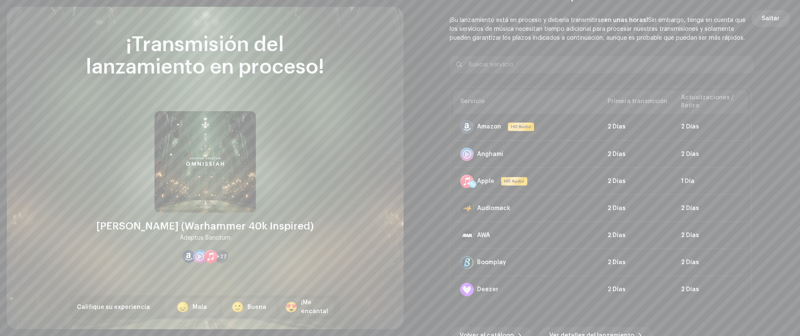
click at [770, 21] on span "Saltar" at bounding box center [771, 18] width 18 height 17
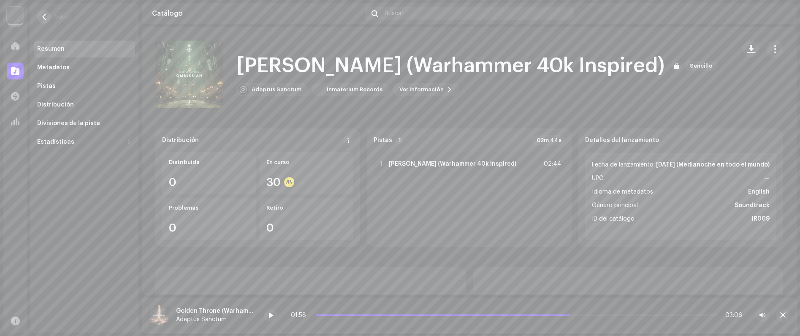
click at [41, 15] on button "button" at bounding box center [44, 17] width 14 height 14
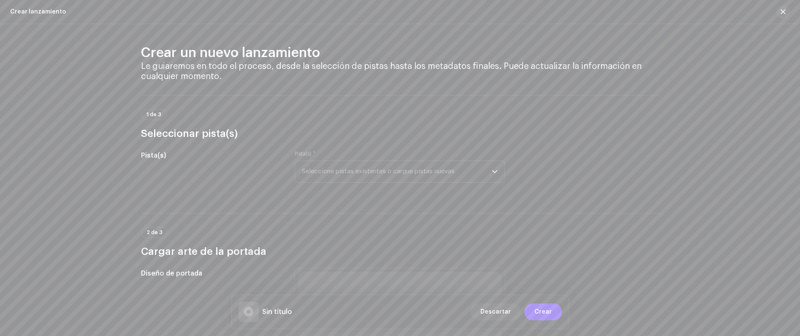
click at [791, 8] on div "Crear lanzamiento" at bounding box center [400, 12] width 800 height 24
click at [788, 9] on button "button" at bounding box center [783, 12] width 14 height 14
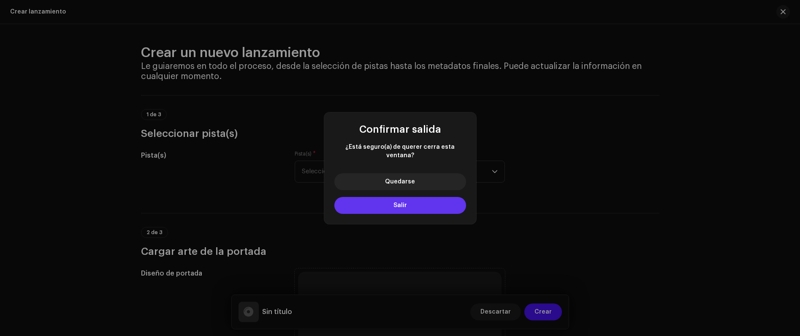
click at [436, 197] on button "Salir" at bounding box center [400, 205] width 132 height 17
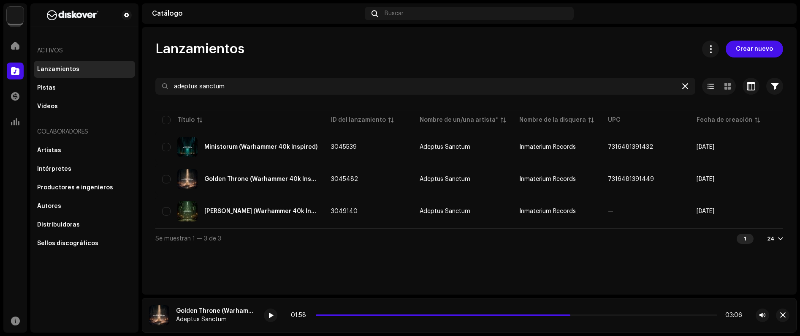
click at [685, 84] on icon at bounding box center [685, 86] width 6 height 7
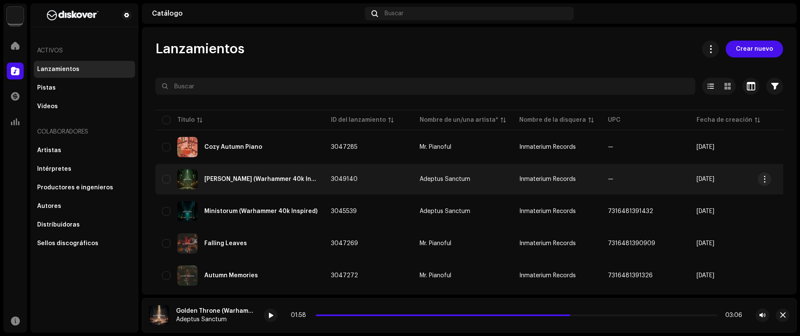
click at [288, 172] on div "[PERSON_NAME] (Warhammer 40k Inspired)" at bounding box center [239, 179] width 155 height 20
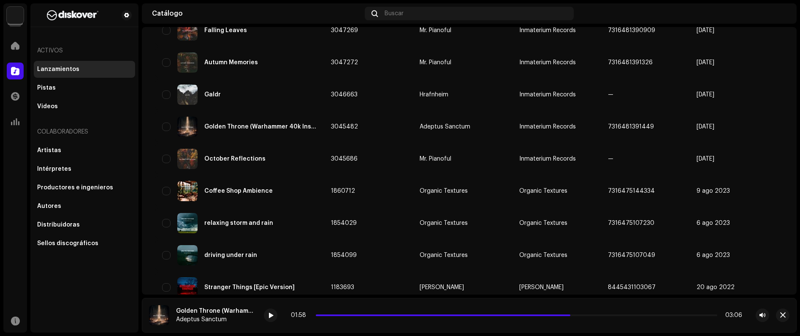
scroll to position [278, 0]
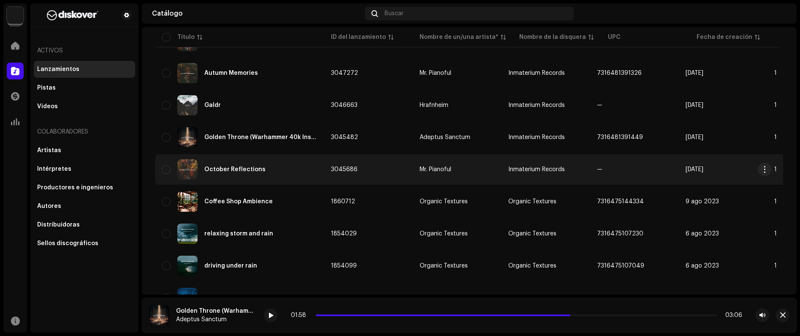
click at [283, 160] on div "October Reflections" at bounding box center [239, 169] width 155 height 20
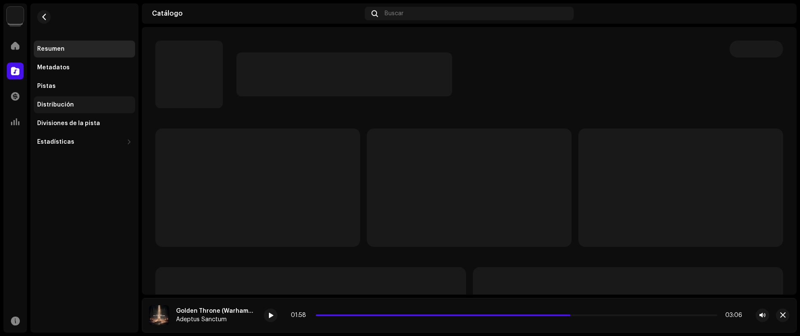
click at [67, 109] on div "Distribución" at bounding box center [84, 104] width 101 height 17
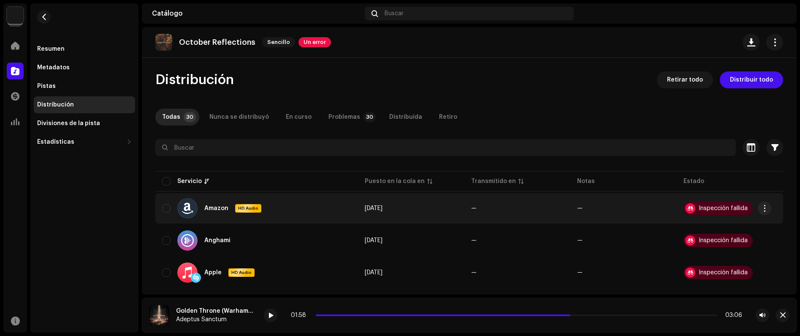
click at [743, 212] on div "Inspección fallida" at bounding box center [717, 208] width 69 height 14
click at [707, 206] on div "Inspección fallida" at bounding box center [723, 208] width 49 height 6
click at [772, 207] on td "Inspección fallida" at bounding box center [730, 208] width 106 height 30
click at [762, 208] on span "button" at bounding box center [765, 208] width 6 height 7
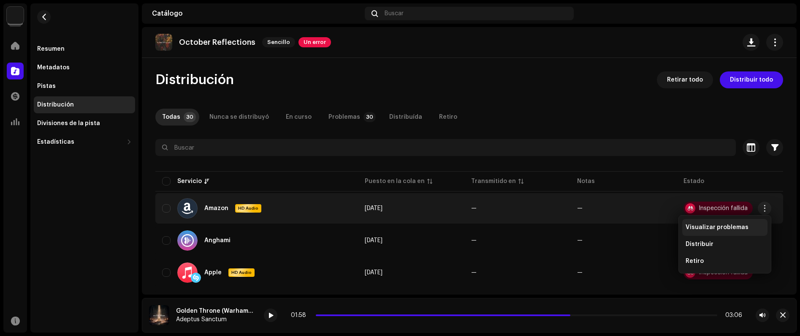
click at [722, 229] on span "Visualizar problemas" at bounding box center [717, 227] width 63 height 7
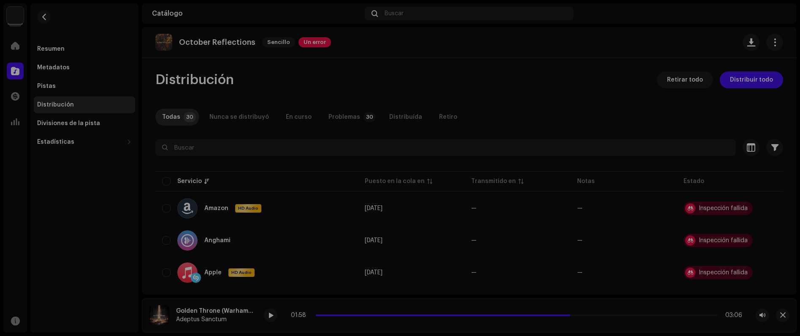
drag, startPoint x: 560, startPoint y: 143, endPoint x: 466, endPoint y: 145, distance: 94.6
click at [561, 143] on div "Errores del servicio Recibimos los siguientes errores al distribuir su lanzamie…" at bounding box center [400, 168] width 800 height 336
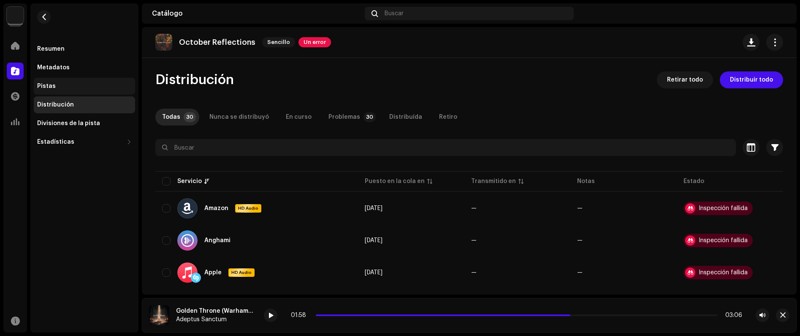
click at [58, 83] on div "Pistas" at bounding box center [84, 86] width 95 height 7
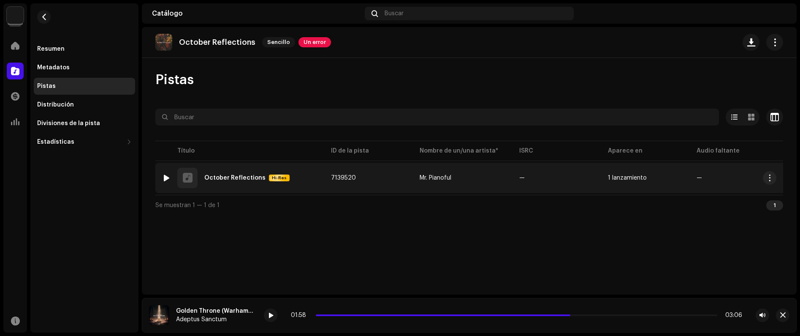
click at [166, 174] on div at bounding box center [166, 177] width 6 height 7
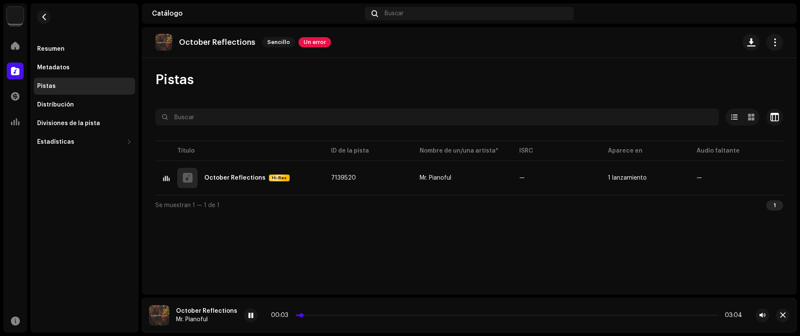
click at [375, 315] on p-slider at bounding box center [506, 315] width 421 height 2
click at [439, 316] on div "00:37 03:04" at bounding box center [506, 315] width 471 height 7
click at [454, 315] on p-slider at bounding box center [506, 315] width 421 height 2
click at [47, 18] on button "button" at bounding box center [44, 17] width 14 height 14
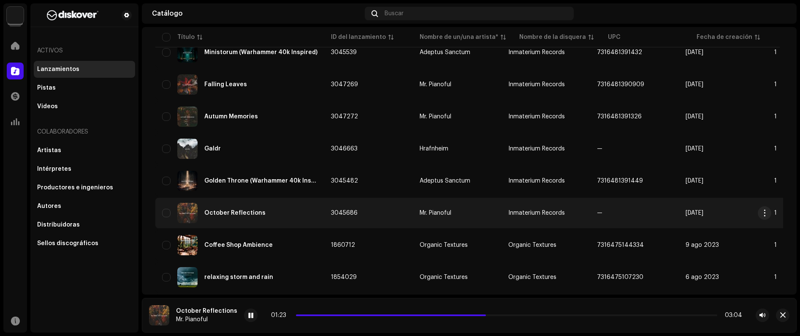
scroll to position [171, 0]
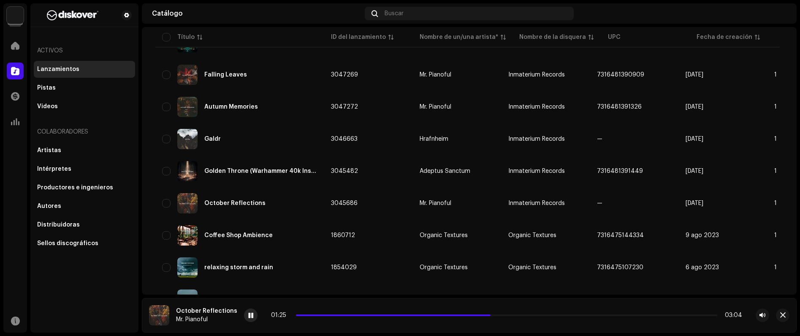
click at [248, 319] on div at bounding box center [251, 315] width 14 height 14
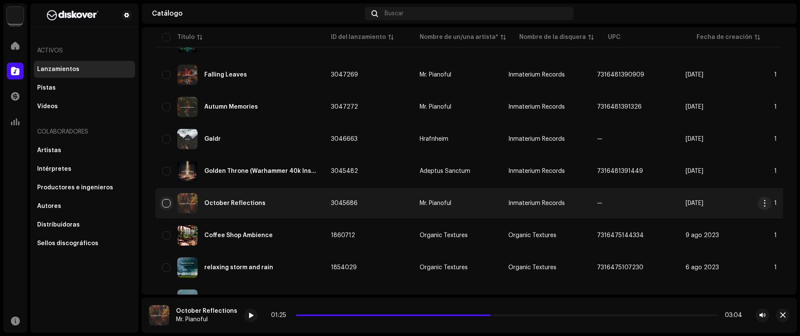
click at [167, 201] on input "checkbox" at bounding box center [166, 203] width 8 height 8
checkbox input "true"
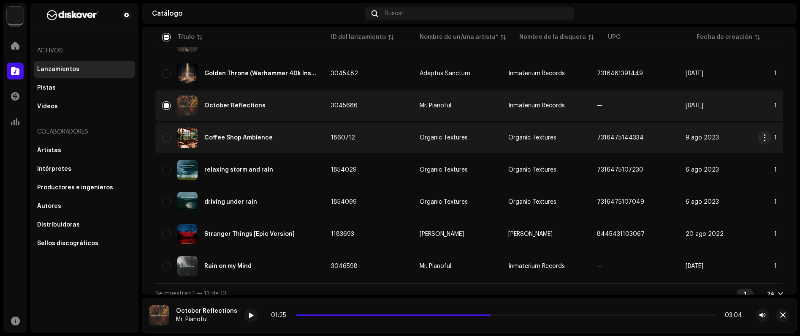
scroll to position [280, 0]
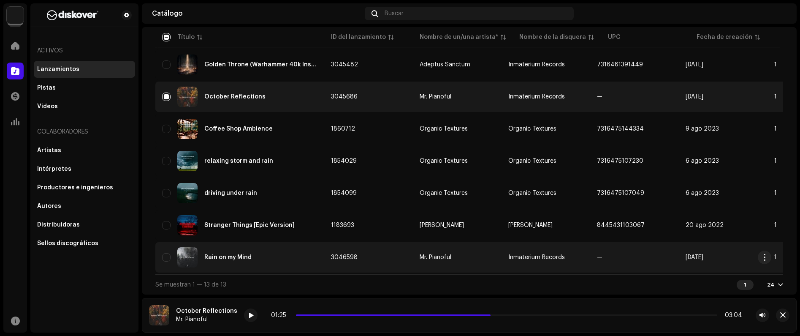
click at [161, 254] on td "Rain on my Mind" at bounding box center [239, 257] width 169 height 30
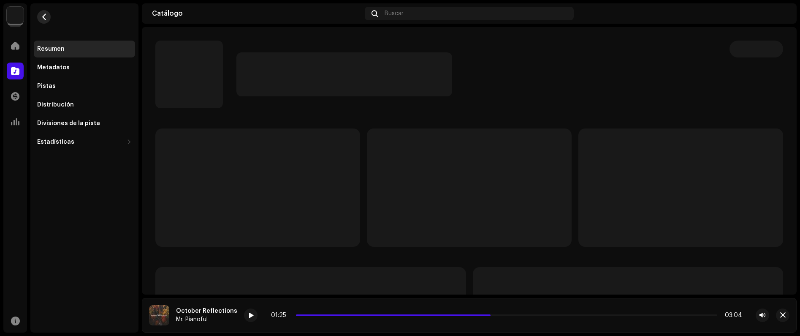
click at [45, 18] on span "button" at bounding box center [44, 17] width 6 height 7
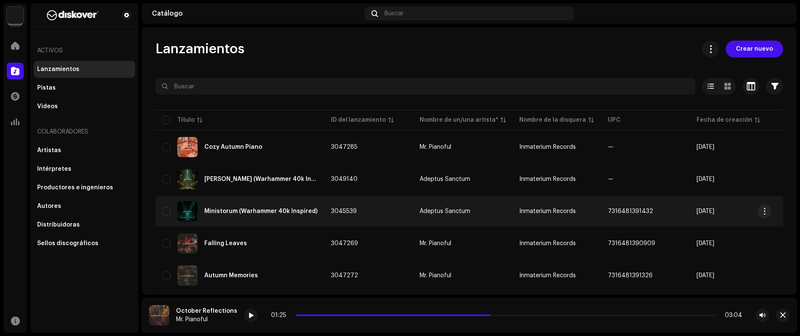
scroll to position [278, 0]
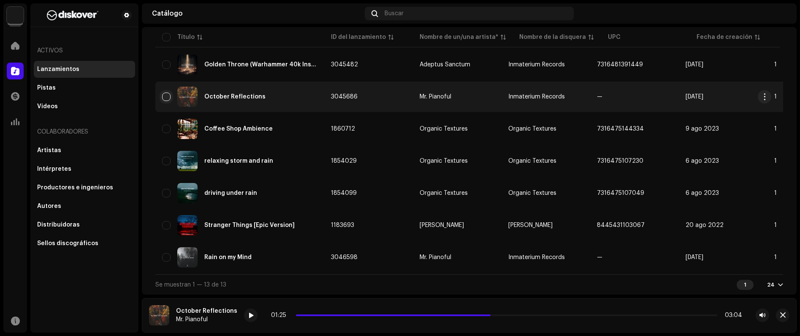
click at [166, 94] on input "checkbox" at bounding box center [166, 96] width 8 height 8
checkbox input "true"
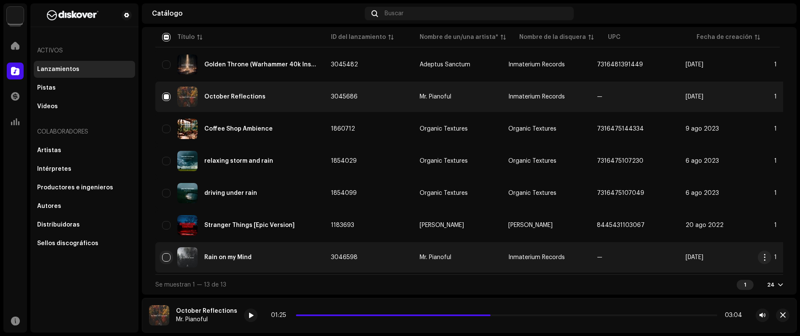
click at [167, 255] on input "Row Unselected" at bounding box center [166, 257] width 8 height 8
checkbox input "true"
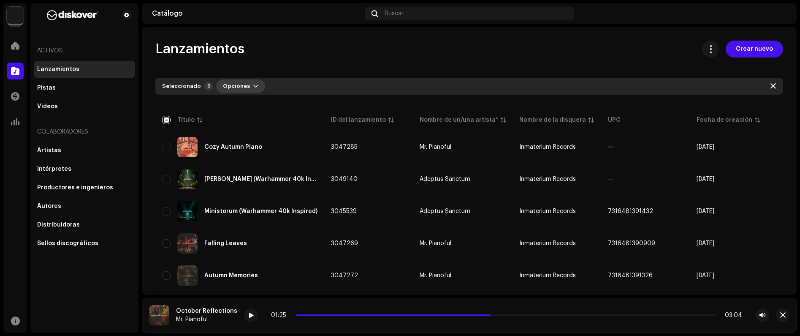
click at [238, 79] on span "Opciones" at bounding box center [236, 86] width 27 height 17
click at [247, 101] on div "Archive" at bounding box center [259, 105] width 85 height 17
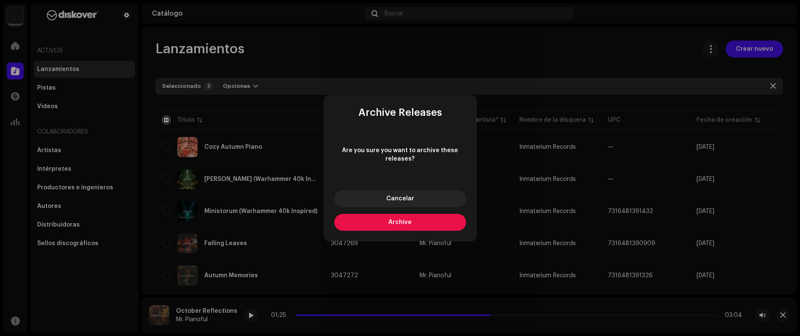
click at [412, 222] on button "Archive" at bounding box center [400, 222] width 132 height 17
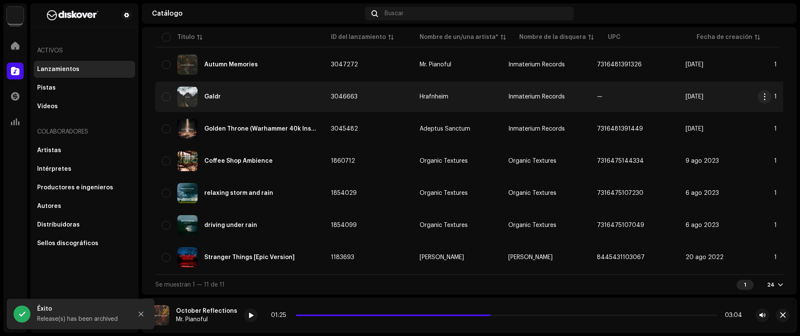
click at [280, 102] on div "Galdr" at bounding box center [239, 97] width 155 height 20
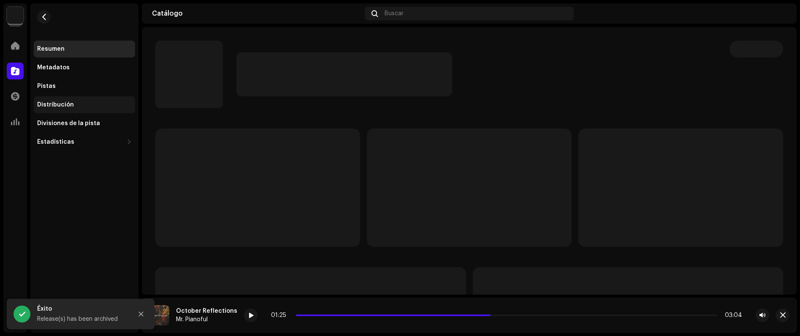
click at [66, 104] on div "Distribución" at bounding box center [55, 104] width 37 height 7
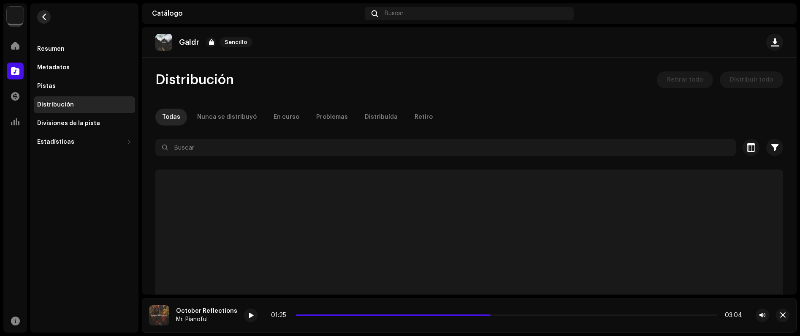
click at [39, 19] on button "button" at bounding box center [44, 17] width 14 height 14
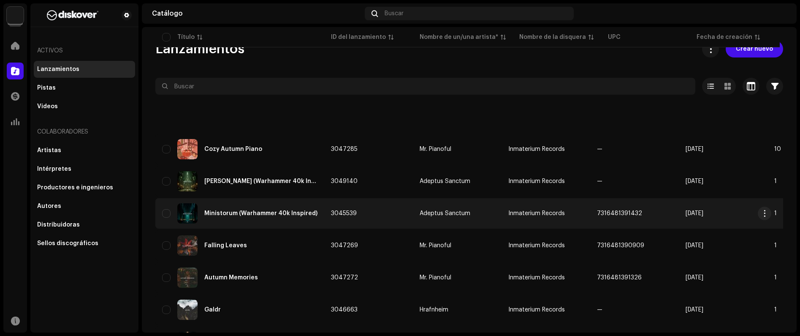
scroll to position [176, 0]
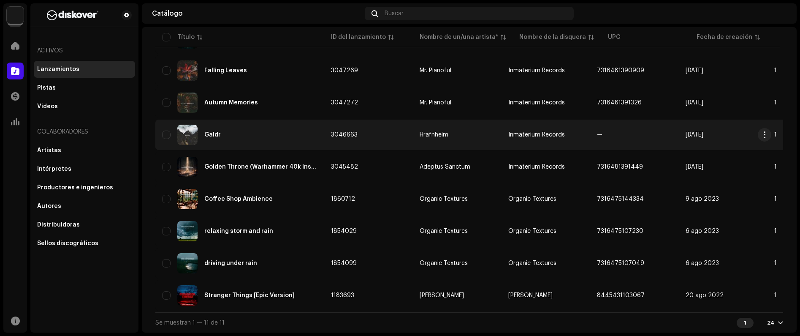
click at [295, 125] on div "Galdr" at bounding box center [239, 135] width 155 height 20
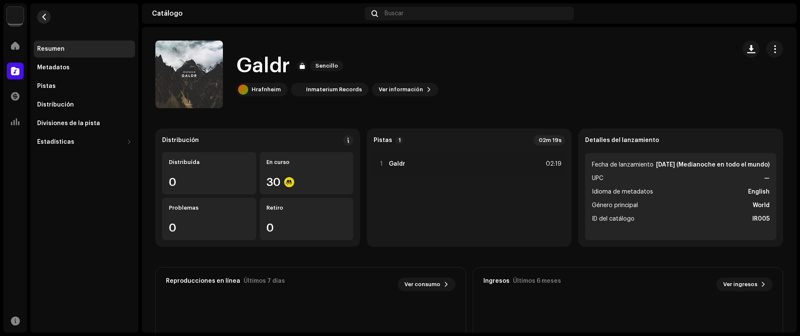
click at [46, 18] on span "button" at bounding box center [44, 17] width 6 height 7
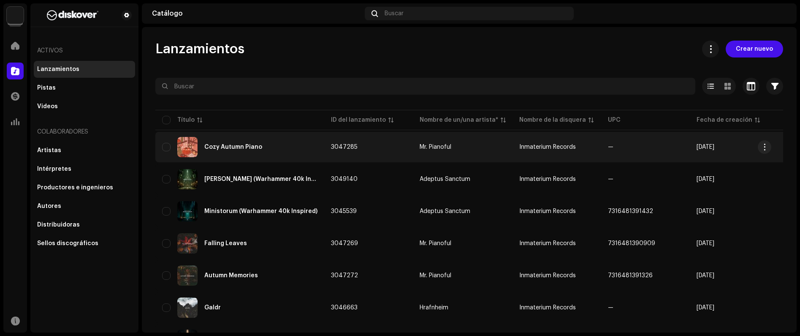
click at [241, 138] on div "Cozy Autumn Piano" at bounding box center [239, 147] width 155 height 20
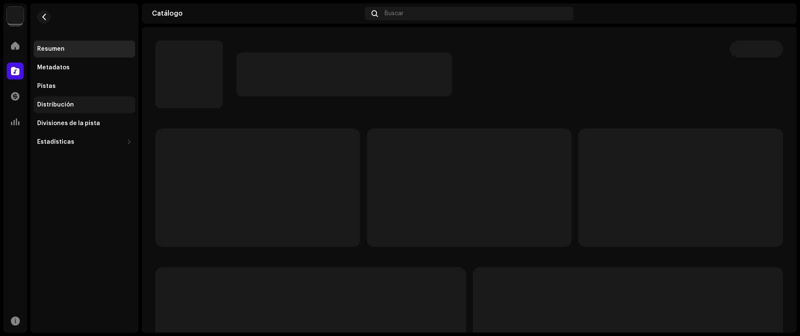
click at [80, 101] on div "Distribución" at bounding box center [84, 104] width 95 height 7
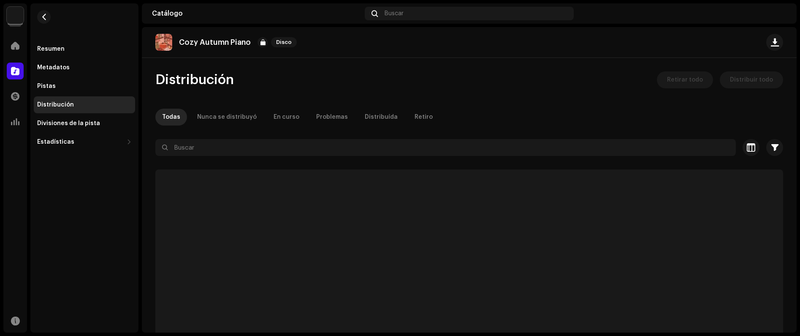
click at [299, 114] on div "Todas Nunca se distribuyó En curso Problemas Distribuída Retiro" at bounding box center [469, 116] width 628 height 17
click at [316, 117] on div "Problemas" at bounding box center [332, 116] width 32 height 17
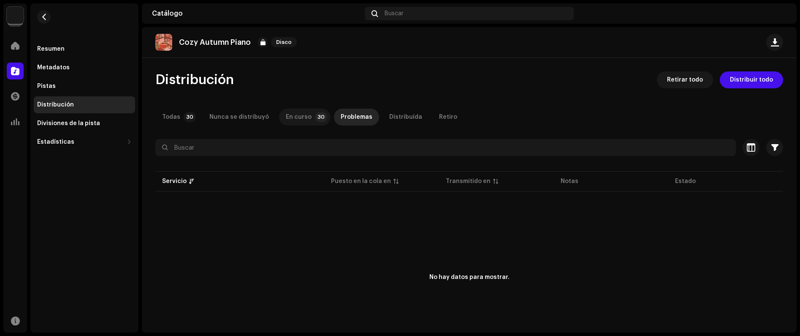
click at [288, 117] on div "En curso" at bounding box center [299, 116] width 26 height 17
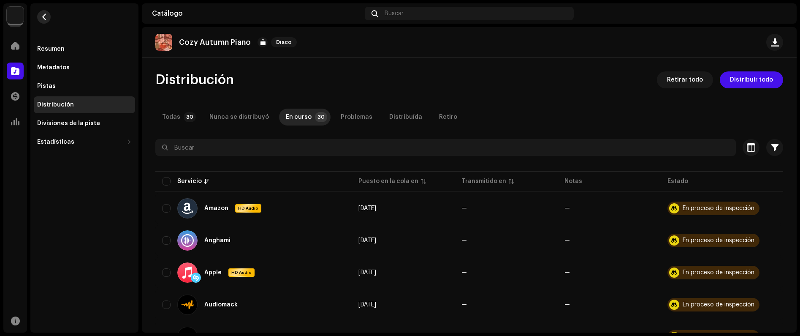
click at [44, 17] on span "button" at bounding box center [44, 17] width 6 height 7
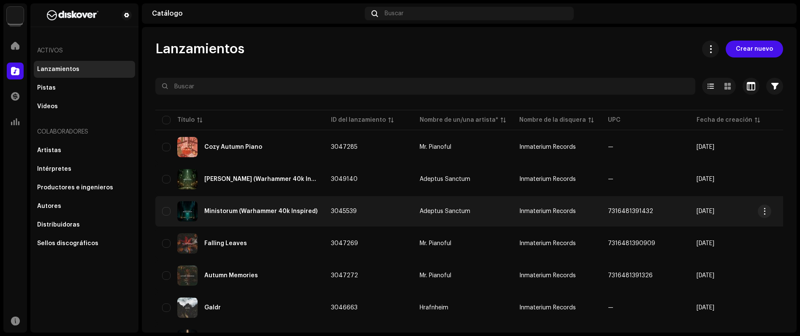
click at [270, 210] on div "Ministorum (Warhammer 40k Inspired)" at bounding box center [260, 211] width 113 height 6
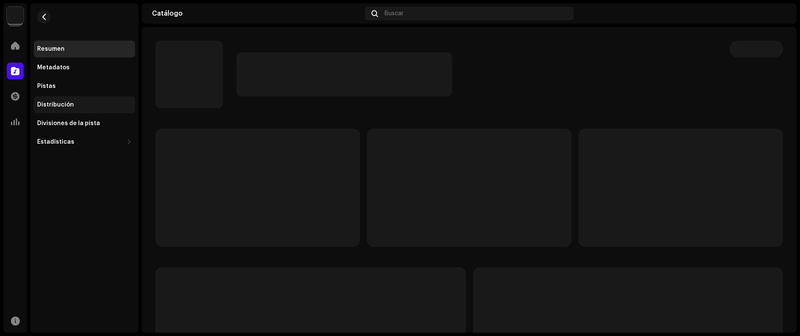
click at [80, 102] on div "Distribución" at bounding box center [84, 104] width 95 height 7
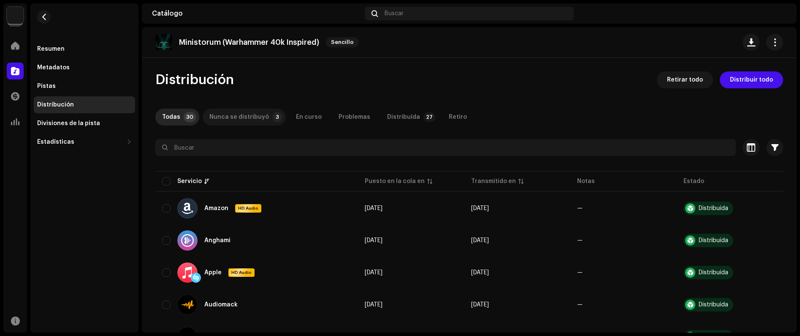
click at [247, 119] on div "Nunca se distribuyó" at bounding box center [239, 116] width 60 height 17
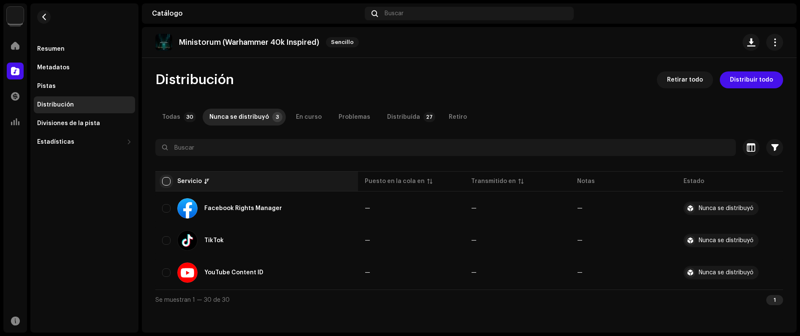
click at [170, 182] on input "checkbox" at bounding box center [166, 181] width 8 height 8
checkbox input "true"
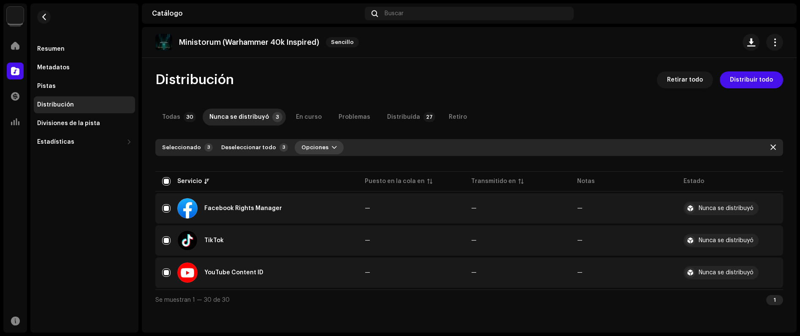
click at [318, 141] on span "Opciones" at bounding box center [314, 147] width 27 height 17
click at [314, 171] on div "Distribuir" at bounding box center [333, 166] width 85 height 17
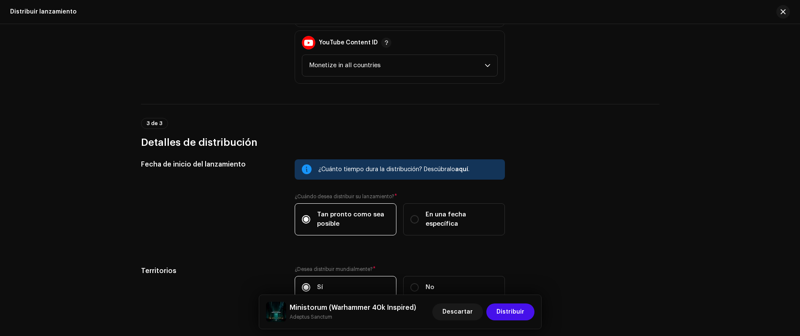
scroll to position [481, 0]
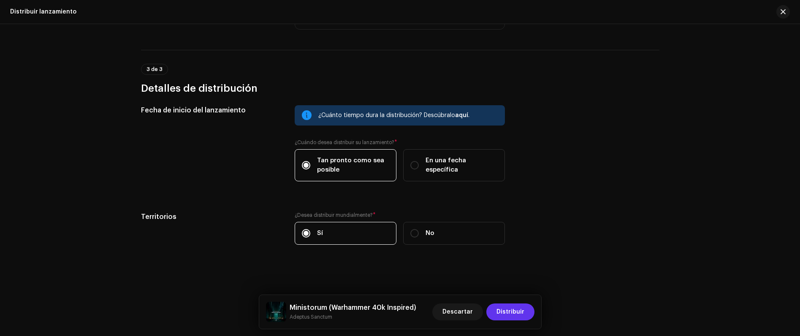
click at [523, 312] on span "Distribuir" at bounding box center [510, 311] width 28 height 17
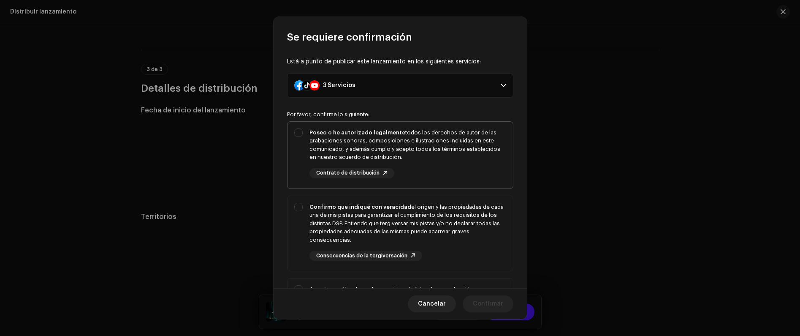
click at [391, 157] on div "Poseo o he autorizado legalmente todos los derechos de autor de las grabaciones…" at bounding box center [407, 144] width 197 height 33
checkbox input "true"
click at [393, 204] on strong "Confirmo que indiqué con veracidad" at bounding box center [360, 206] width 102 height 5
checkbox input "true"
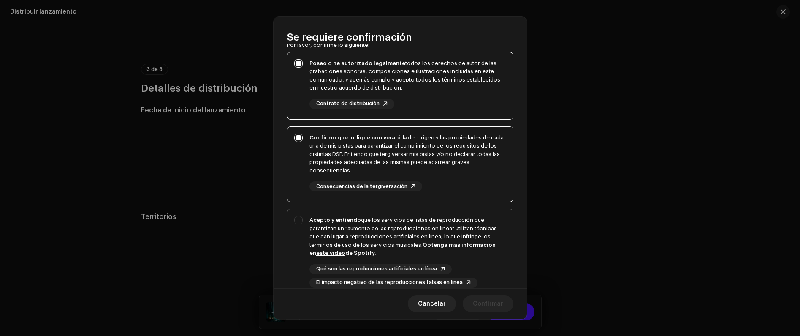
click at [387, 220] on div "Acepto y entiendo que los servicios de listas de reproducción que garantizan un…" at bounding box center [407, 236] width 197 height 41
checkbox input "true"
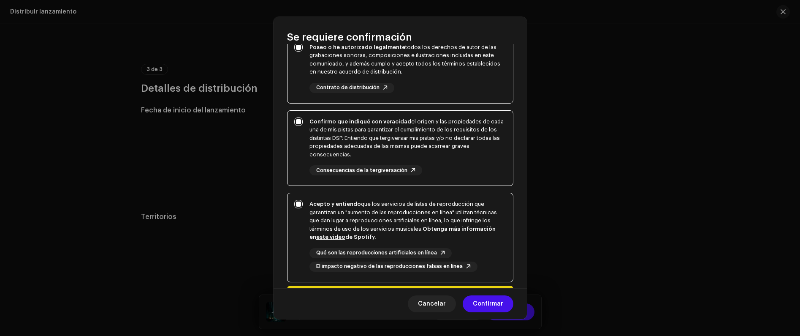
scroll to position [146, 0]
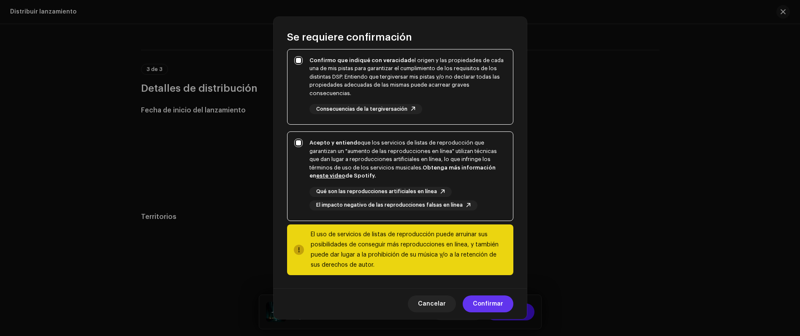
click at [483, 297] on span "Confirmar" at bounding box center [488, 303] width 30 height 17
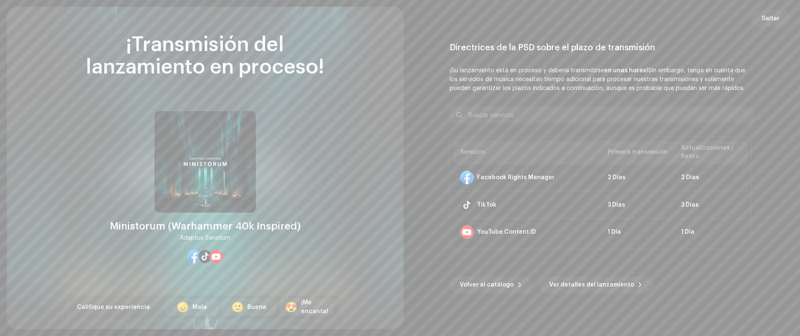
click at [788, 10] on div "Saltar Directrices de la PSD sobre el plazo de transmisión ¡Su lanzamiento está…" at bounding box center [602, 168] width 397 height 322
click at [777, 18] on span "Saltar" at bounding box center [771, 18] width 18 height 17
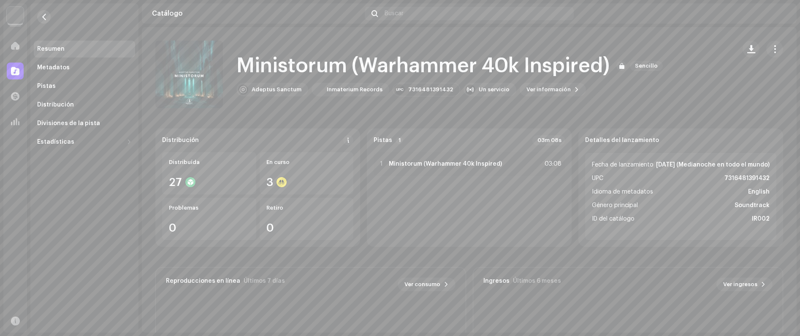
click at [47, 16] on button "button" at bounding box center [44, 17] width 14 height 14
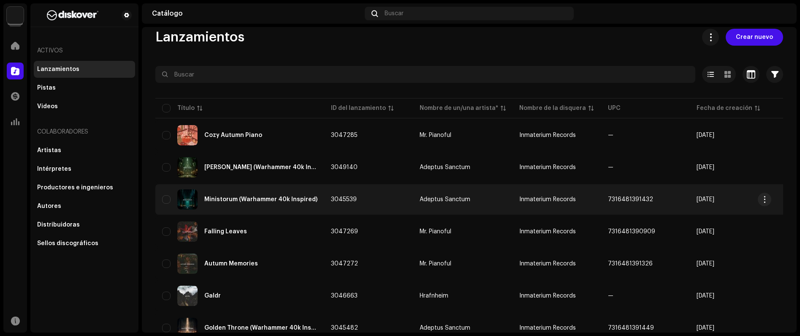
scroll to position [72, 0]
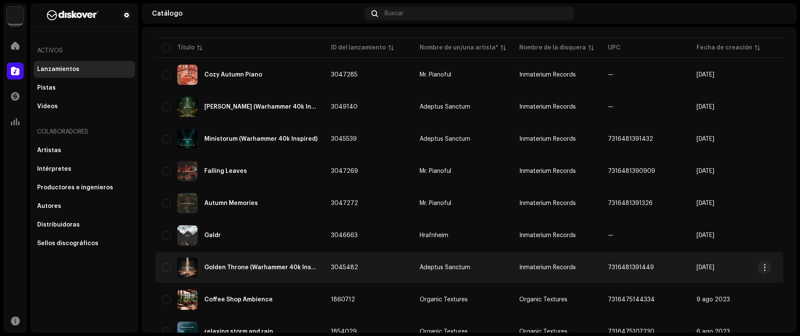
click at [271, 262] on div "Golden Throne (Warhammer 40k Inspired)" at bounding box center [239, 267] width 155 height 20
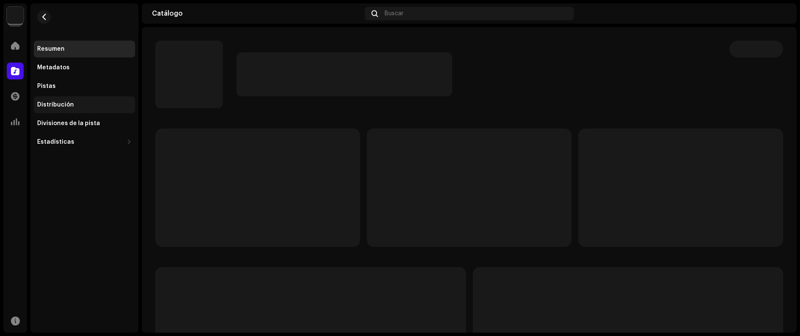
click at [70, 98] on div "Distribución" at bounding box center [84, 104] width 101 height 17
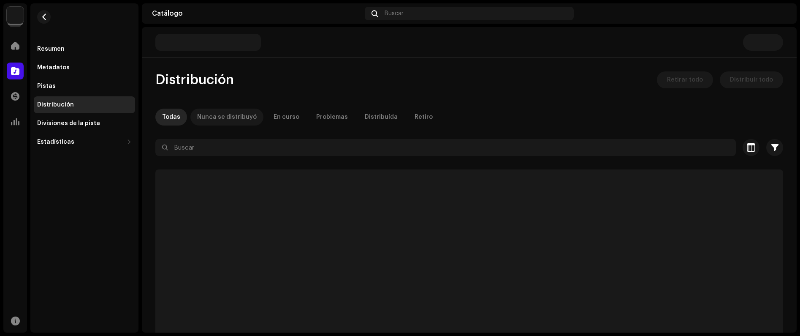
click at [220, 116] on div "Nunca se distribuyó" at bounding box center [227, 116] width 60 height 17
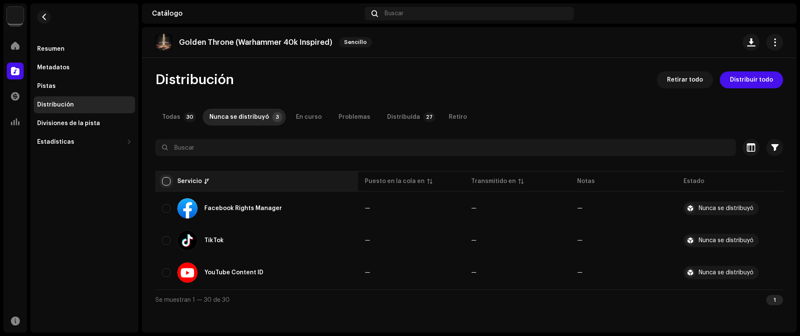
click at [162, 180] on input "checkbox" at bounding box center [166, 181] width 8 height 8
checkbox input "true"
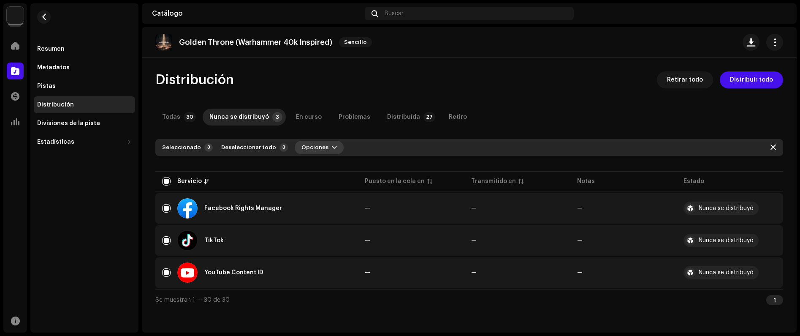
click at [303, 150] on span "Opciones" at bounding box center [314, 147] width 27 height 17
click at [309, 160] on div "Distribuir" at bounding box center [333, 166] width 85 height 17
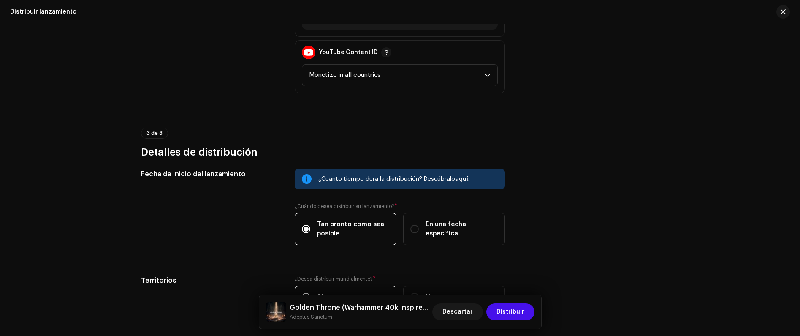
scroll to position [193, 0]
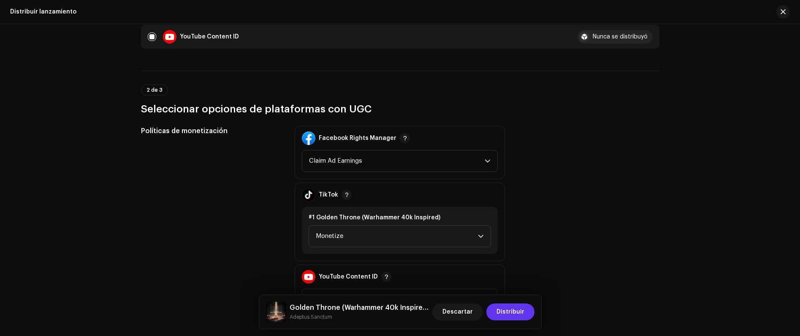
click at [511, 318] on span "Distribuir" at bounding box center [510, 311] width 28 height 17
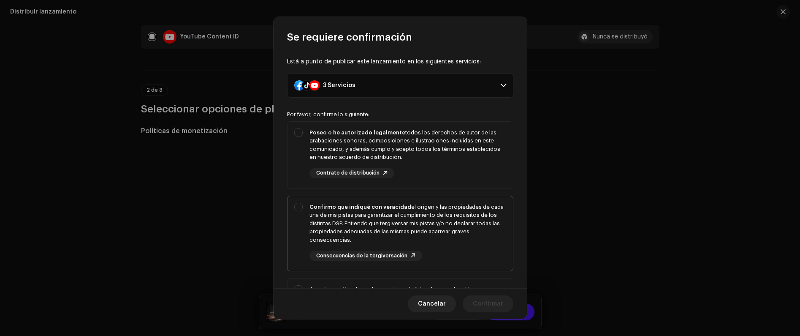
click at [416, 208] on div "Confirmo que indiqué con veracidad el origen y las propiedades de cada una de m…" at bounding box center [407, 223] width 197 height 41
checkbox input "true"
click at [415, 165] on div "Poseo o he autorizado legalmente todos los derechos de autor de las grabaciones…" at bounding box center [407, 153] width 197 height 50
checkbox input "true"
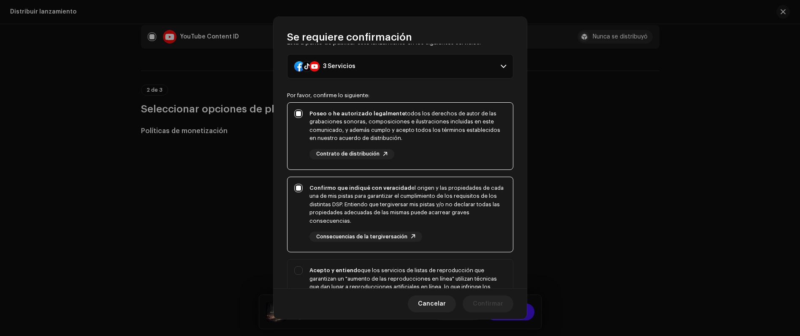
scroll to position [70, 0]
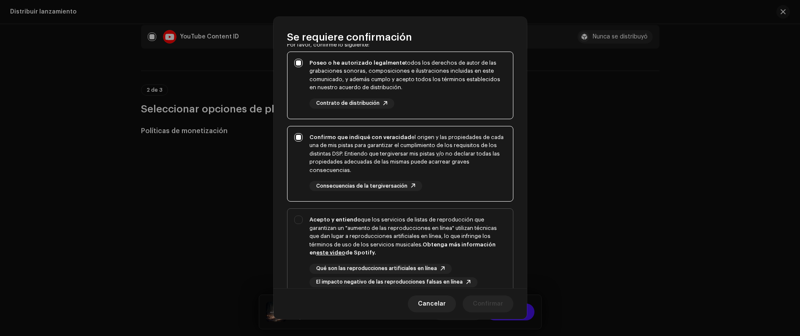
click at [439, 219] on div "Acepto y entiendo que los servicios de listas de reproducción que garantizan un…" at bounding box center [407, 235] width 197 height 41
checkbox input "true"
click at [510, 305] on button "Confirmar" at bounding box center [488, 303] width 51 height 17
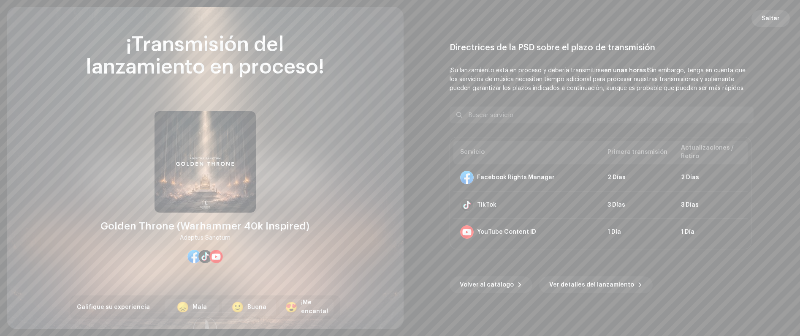
drag, startPoint x: 763, startPoint y: 18, endPoint x: 755, endPoint y: 21, distance: 8.5
click at [763, 18] on span "Saltar" at bounding box center [771, 18] width 18 height 17
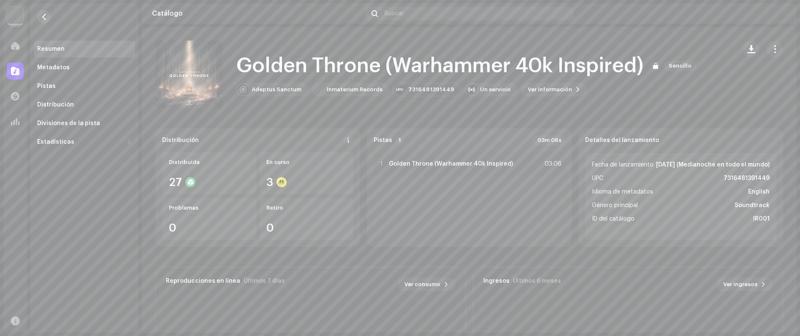
click at [38, 14] on button "button" at bounding box center [44, 17] width 14 height 14
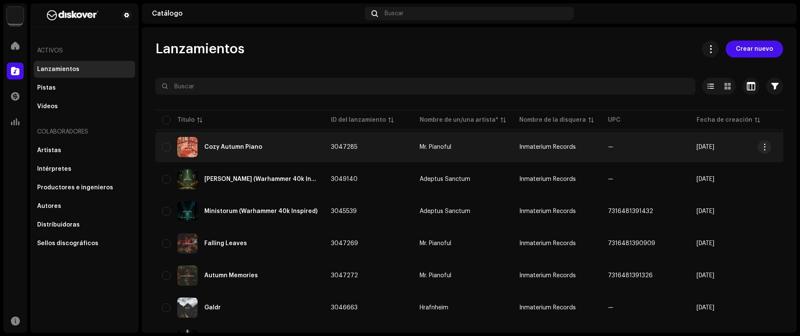
click at [418, 145] on td "Mr. Pianoful" at bounding box center [463, 147] width 100 height 30
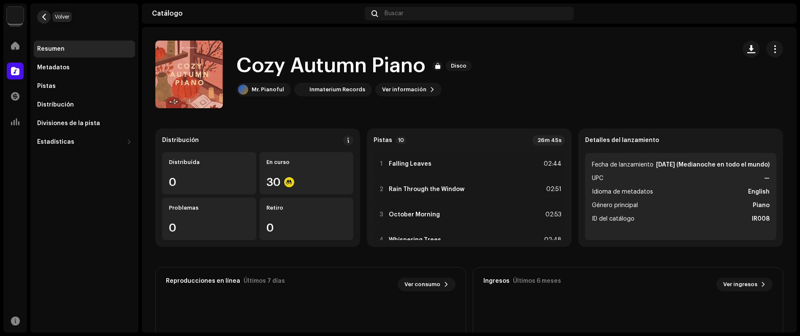
click at [44, 17] on span "button" at bounding box center [44, 17] width 6 height 7
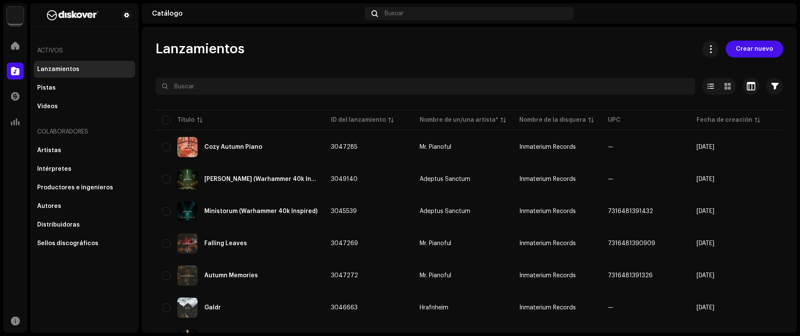
click at [20, 16] on img at bounding box center [15, 15] width 17 height 17
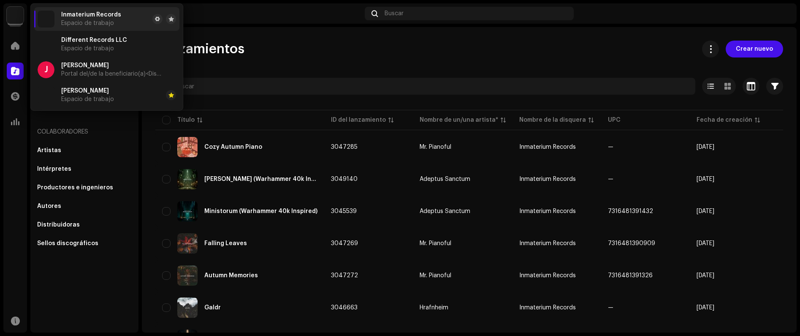
click at [336, 24] on navigation-topbar "Catálogo Buscar" at bounding box center [469, 15] width 655 height 24
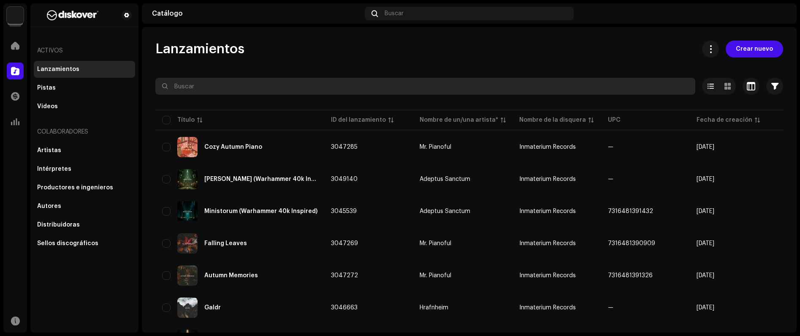
click at [230, 80] on input "text" at bounding box center [425, 86] width 540 height 17
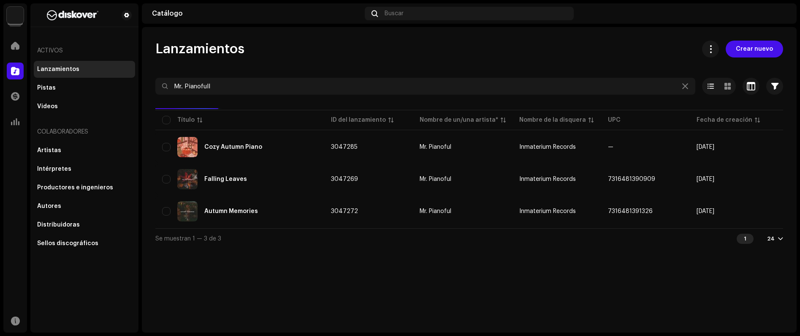
click at [451, 301] on div "Lanzamientos Crear nuevo Mr. Pianofull Seleccionado 0 Opciones Filtros Estado d…" at bounding box center [469, 179] width 655 height 305
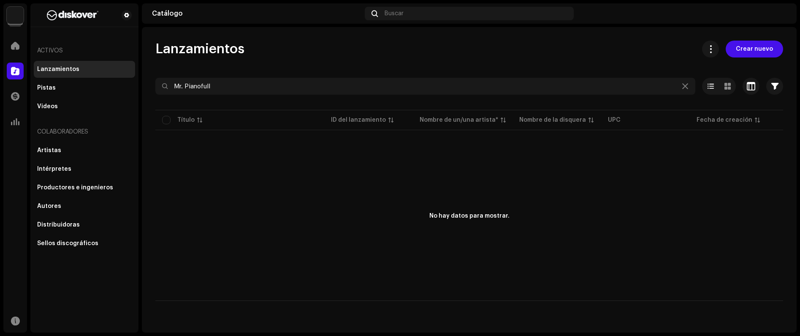
click at [244, 101] on div at bounding box center [469, 102] width 628 height 14
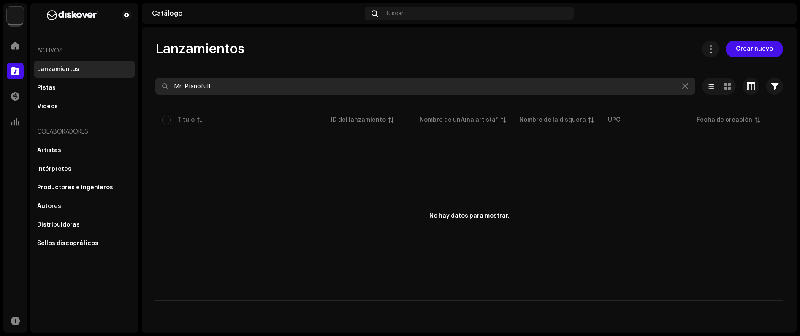
click at [251, 84] on input "Mr. Pianofull" at bounding box center [425, 86] width 540 height 17
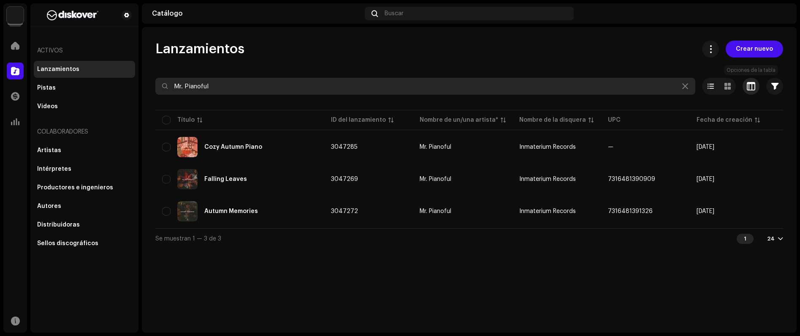
type input "Mr. Pianoful"
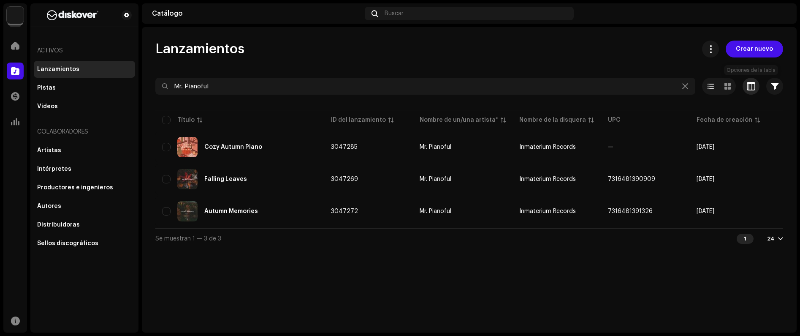
click at [749, 88] on span "button" at bounding box center [751, 86] width 8 height 7
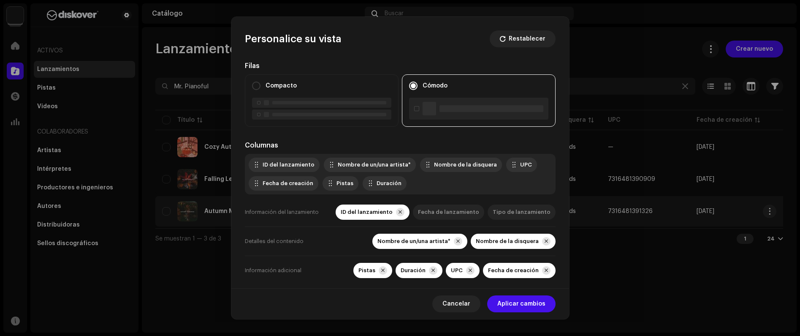
drag, startPoint x: 463, startPoint y: 304, endPoint x: 594, endPoint y: 217, distance: 157.4
click at [463, 304] on span "Cancelar" at bounding box center [456, 303] width 28 height 17
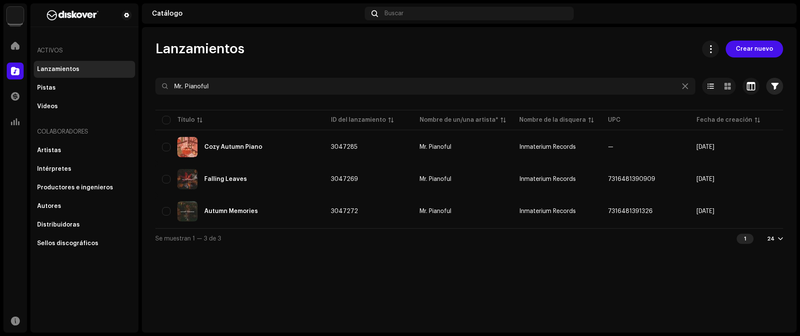
click at [781, 86] on button "button" at bounding box center [774, 86] width 17 height 17
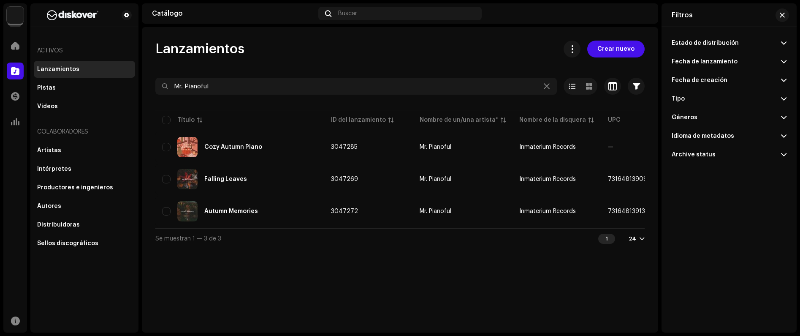
click at [707, 41] on div "Estado de distribución" at bounding box center [705, 43] width 67 height 7
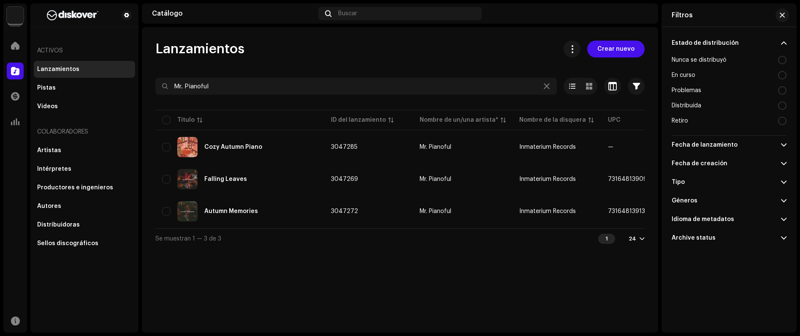
click at [694, 106] on div "Distribuída" at bounding box center [687, 105] width 30 height 7
radio input "true"
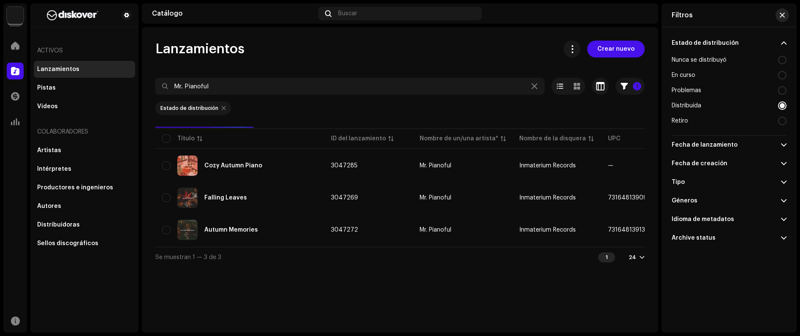
click at [782, 14] on span "button" at bounding box center [782, 15] width 5 height 7
